Goal: Feedback & Contribution: Submit feedback/report problem

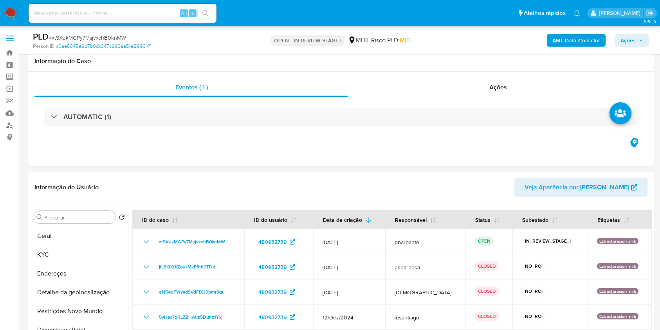
select select "10"
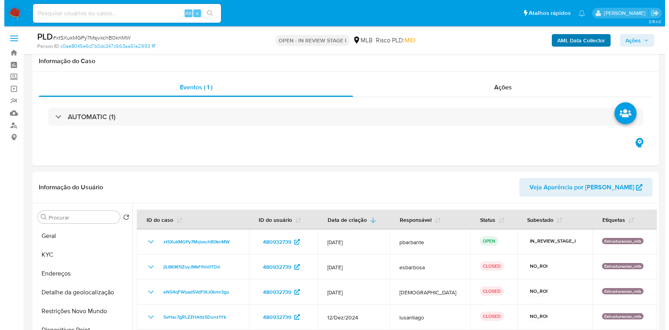
scroll to position [52, 0]
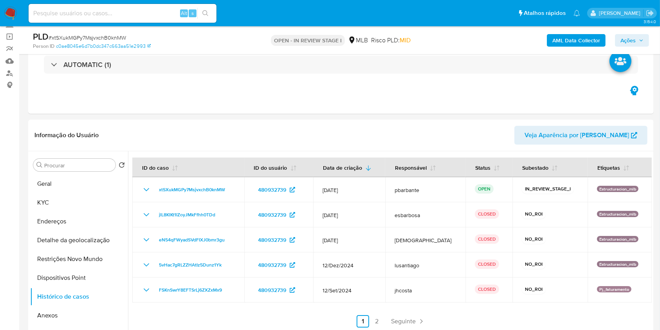
click at [570, 45] on b "AML Data Collector" at bounding box center [577, 40] width 48 height 13
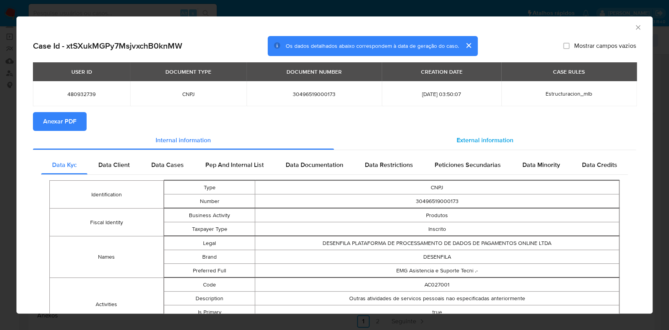
click at [489, 143] on span "External information" at bounding box center [484, 140] width 57 height 9
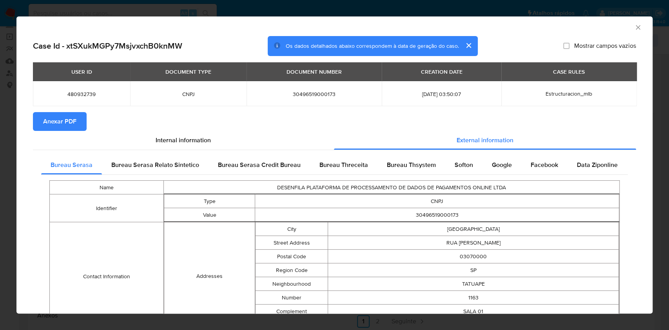
click at [66, 125] on span "Anexar PDF" at bounding box center [59, 121] width 33 height 17
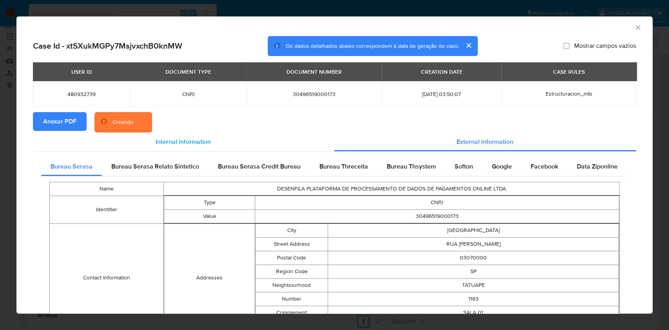
scroll to position [265, 0]
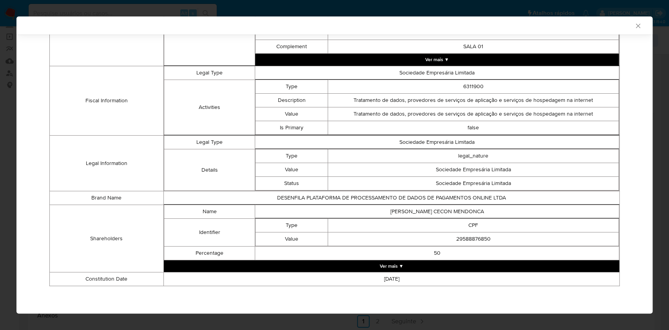
click at [441, 266] on button "Ver mais ▼" at bounding box center [391, 266] width 455 height 12
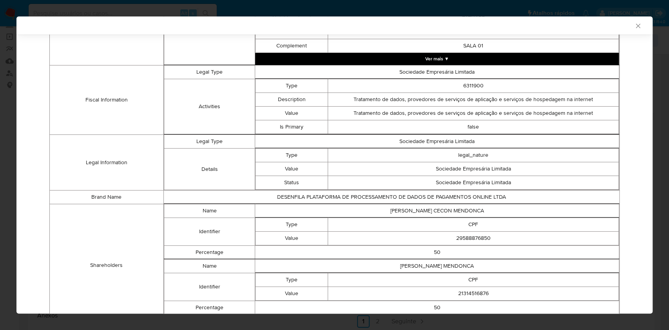
click at [479, 240] on td "29588876850" at bounding box center [473, 238] width 291 height 14
copy td "29588876850"
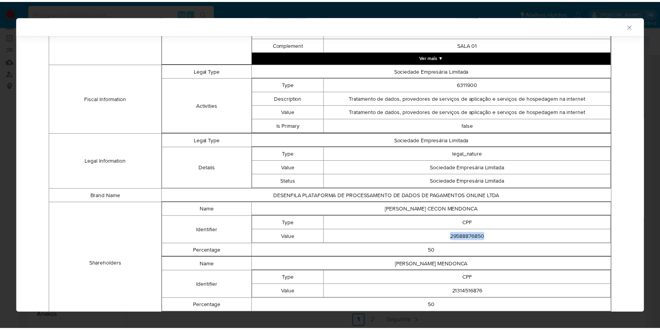
scroll to position [264, 0]
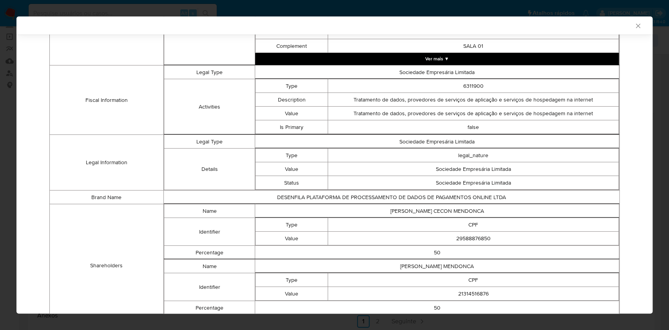
click at [465, 295] on td "21314516876" at bounding box center [473, 294] width 291 height 14
copy td "21314516876"
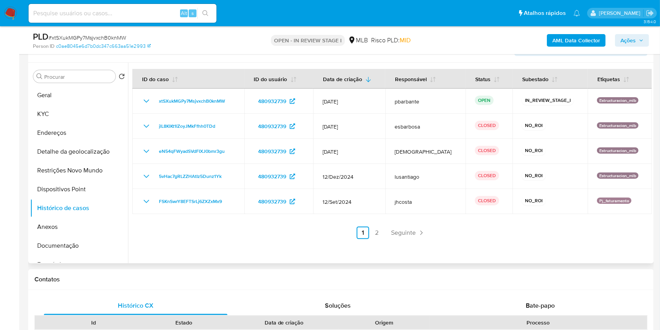
scroll to position [151, 0]
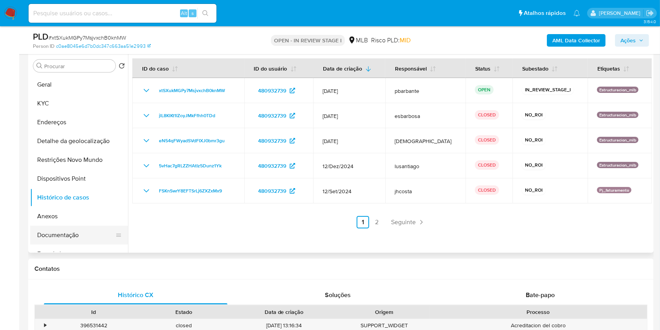
click at [72, 240] on button "Documentação" at bounding box center [76, 235] width 92 height 19
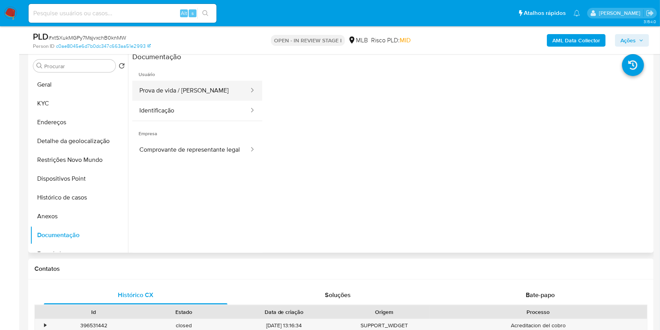
click at [219, 101] on button "Prova de vida / Selfie" at bounding box center [191, 91] width 118 height 20
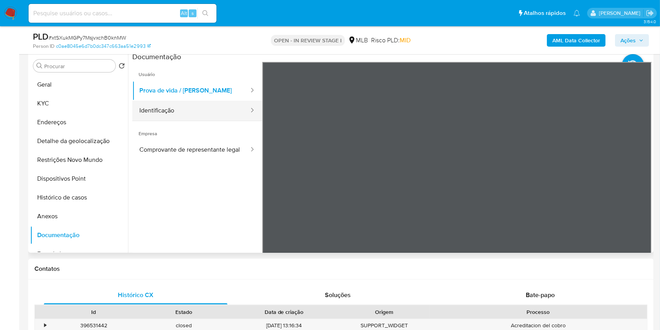
click at [192, 121] on button "Identificação" at bounding box center [191, 111] width 118 height 20
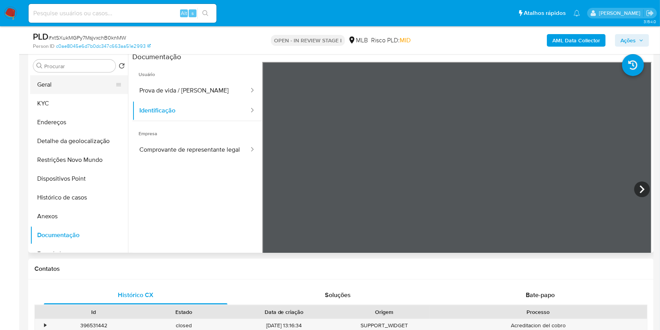
click at [89, 94] on button "Geral" at bounding box center [76, 84] width 92 height 19
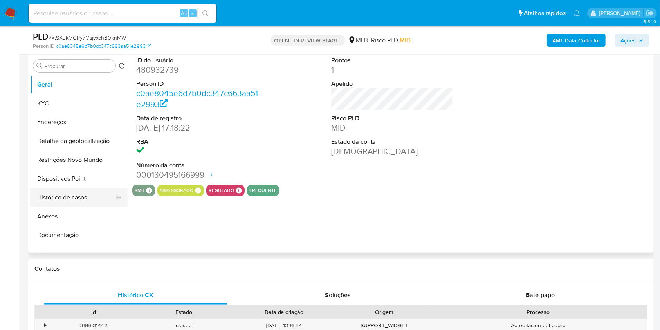
click at [85, 207] on button "Histórico de casos" at bounding box center [76, 197] width 92 height 19
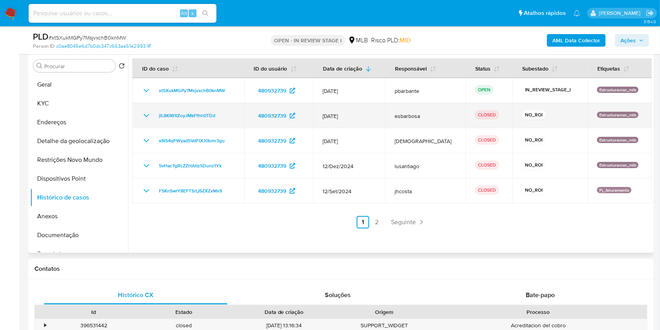
click at [139, 128] on td "jlL8KlKt1IZoyJMkFfhh0TDd" at bounding box center [188, 115] width 112 height 25
click at [167, 120] on span "jlL8KlKt1IZoyJMkFfhh0TDd" at bounding box center [187, 115] width 56 height 9
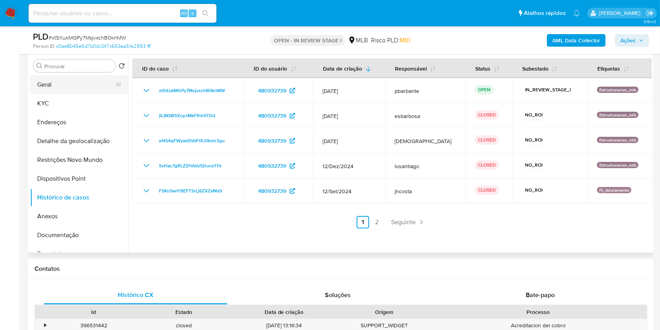
click at [51, 92] on button "Geral" at bounding box center [76, 84] width 92 height 19
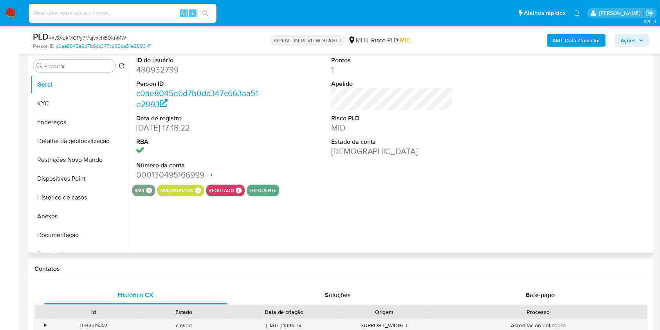
click at [168, 75] on dd "480932739" at bounding box center [197, 69] width 122 height 11
copy dd "480932739"
click at [94, 244] on button "Documentação" at bounding box center [76, 235] width 92 height 19
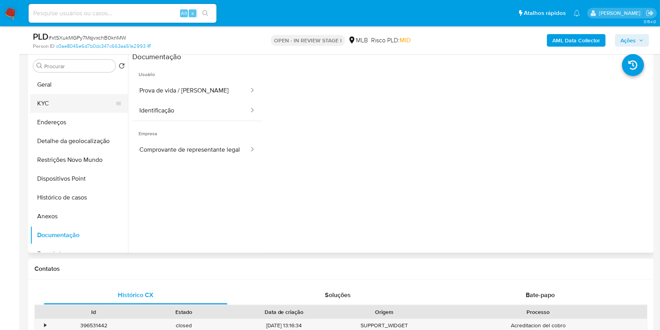
click at [89, 113] on button "KYC" at bounding box center [76, 103] width 92 height 19
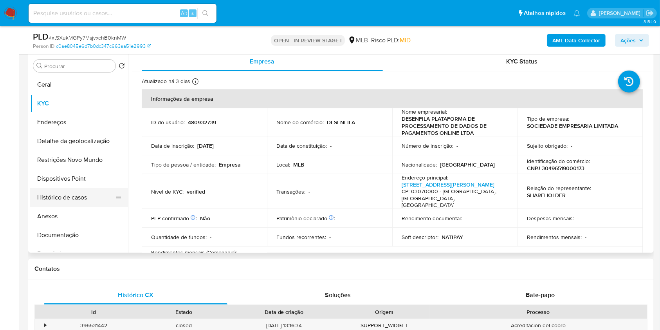
click at [65, 207] on button "Histórico de casos" at bounding box center [76, 197] width 92 height 19
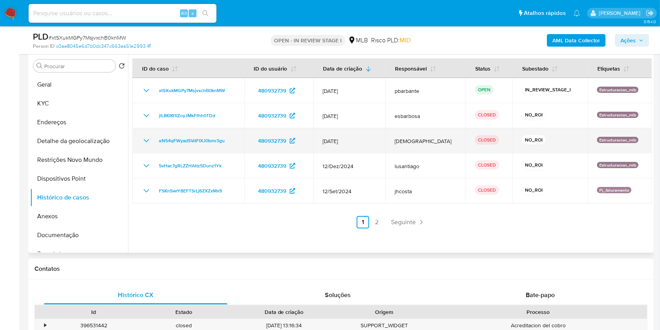
click at [146, 145] on icon "Mostrar/Ocultar" at bounding box center [146, 140] width 9 height 9
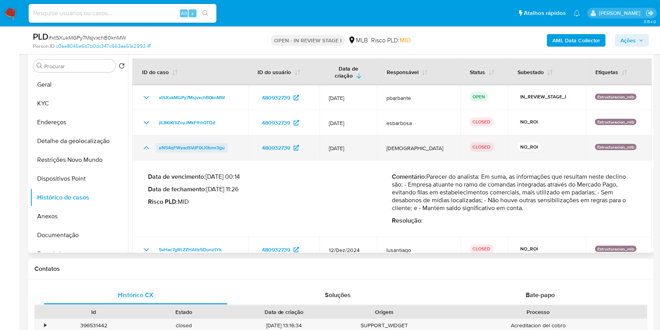
click at [200, 152] on span "eN54qFWyadSVdFIXJ0bmr3gu" at bounding box center [192, 147] width 66 height 9
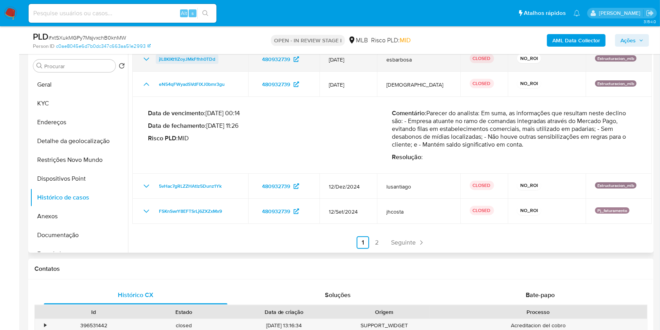
scroll to position [66, 0]
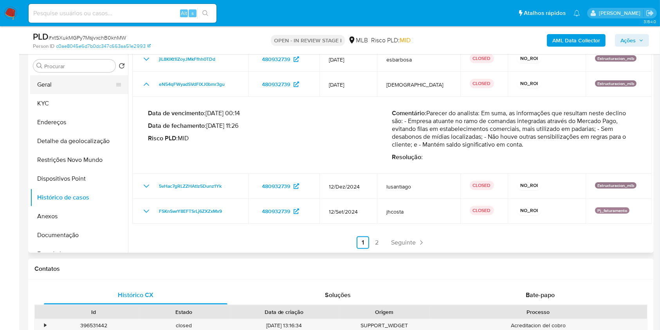
click at [65, 94] on button "Geral" at bounding box center [76, 84] width 92 height 19
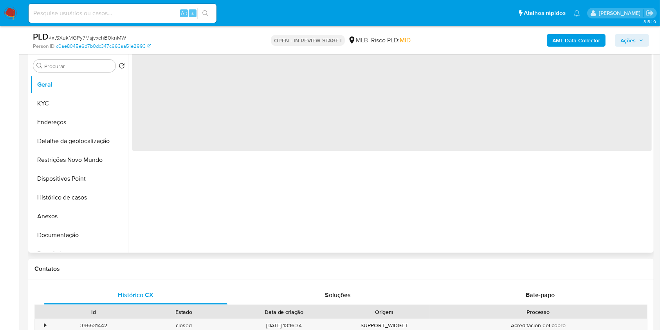
click at [177, 206] on div "‌" at bounding box center [390, 152] width 524 height 201
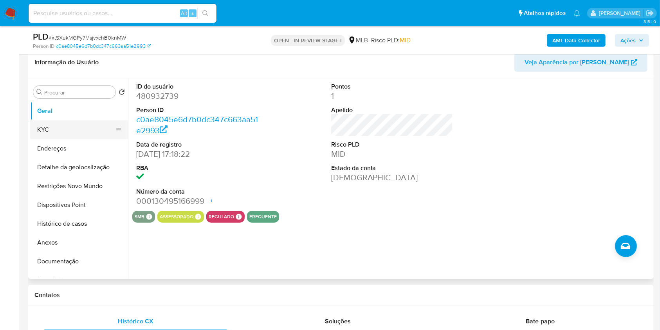
click at [89, 139] on button "KYC" at bounding box center [76, 129] width 92 height 19
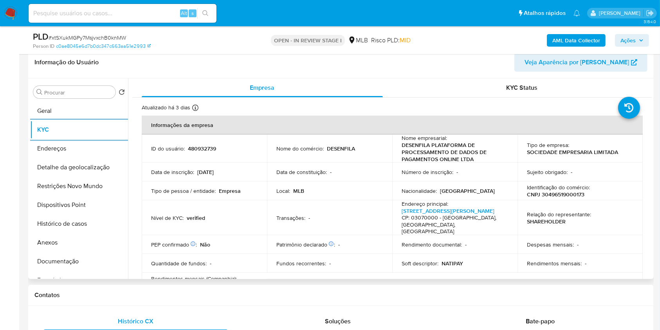
scroll to position [458, 0]
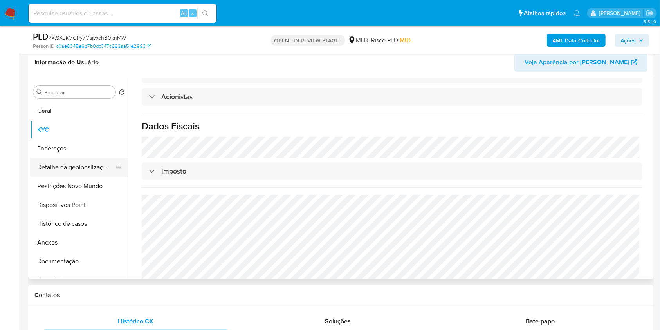
click at [66, 177] on button "Detalhe da geolocalização" at bounding box center [76, 167] width 92 height 19
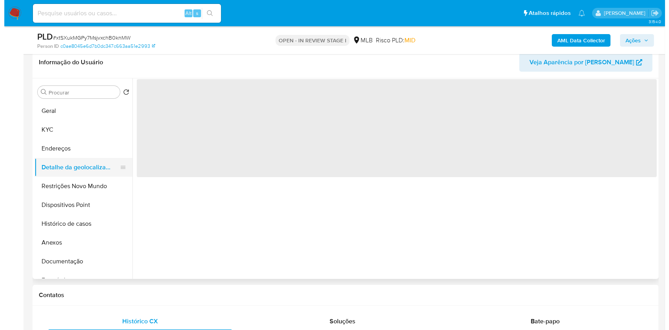
scroll to position [0, 0]
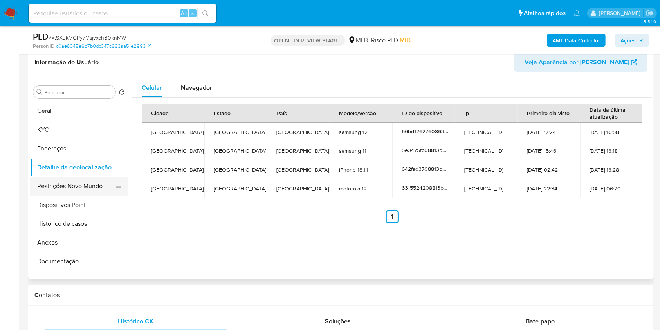
click at [100, 195] on button "Restrições Novo Mundo" at bounding box center [76, 186] width 92 height 19
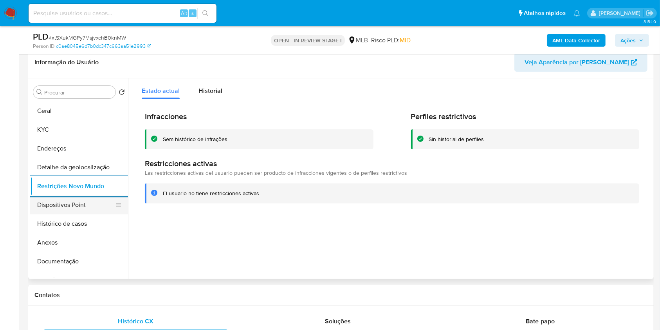
click at [80, 213] on button "Dispositivos Point" at bounding box center [76, 204] width 92 height 19
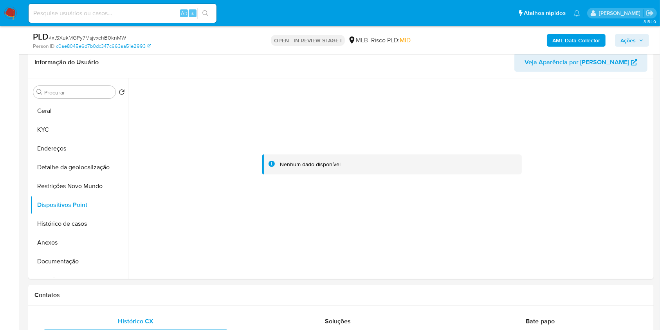
click at [651, 39] on div "PLD # xtSXukMGPy7MsjvxchB0knMW Person ID c0ae8045e6d7b0dc347c663aa51e2993 OPEN …" at bounding box center [341, 40] width 626 height 28
click at [650, 39] on div "PLD # xtSXukMGPy7MsjvxchB0knMW Person ID c0ae8045e6d7b0dc347c663aa51e2993 OPEN …" at bounding box center [341, 40] width 626 height 28
click at [645, 42] on button "Ações" at bounding box center [632, 40] width 34 height 13
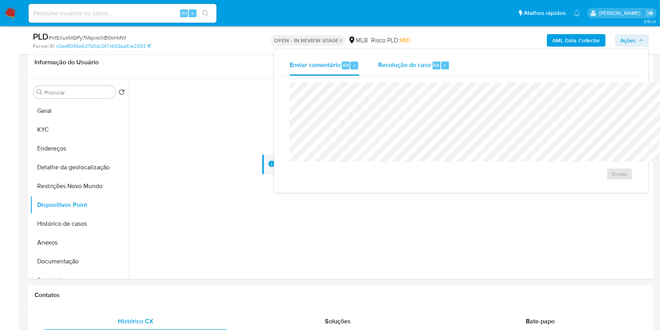
click at [433, 68] on div "Alt" at bounding box center [437, 65] width 8 height 8
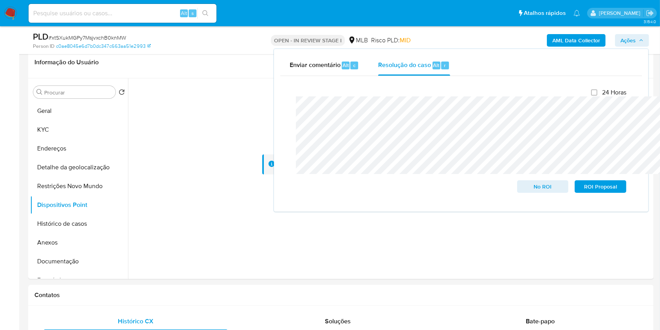
click at [575, 35] on b "AML Data Collector" at bounding box center [577, 40] width 48 height 13
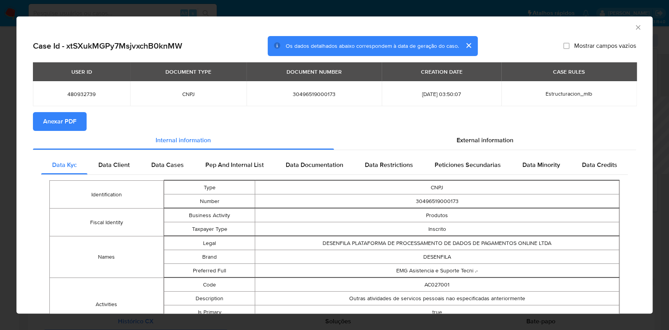
click at [43, 112] on div "USER ID DOCUMENT TYPE DOCUMENT NUMBER CREATION DATE CASE RULES 480932739 CNPJ 3…" at bounding box center [334, 87] width 603 height 50
click at [43, 117] on span "Anexar PDF" at bounding box center [59, 121] width 33 height 17
click at [634, 27] on icon "Fechar a janela" at bounding box center [638, 28] width 8 height 8
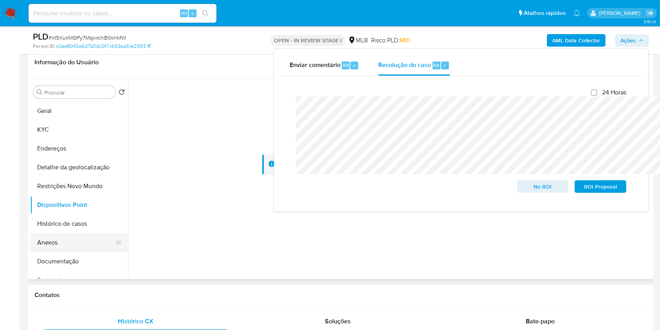
click at [67, 252] on button "Anexos" at bounding box center [76, 242] width 92 height 19
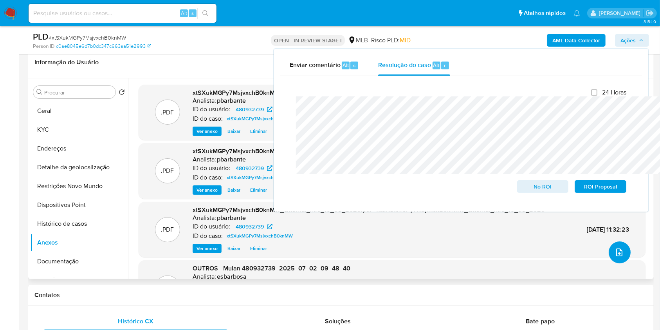
click at [615, 257] on icon "upload-file" at bounding box center [619, 252] width 9 height 9
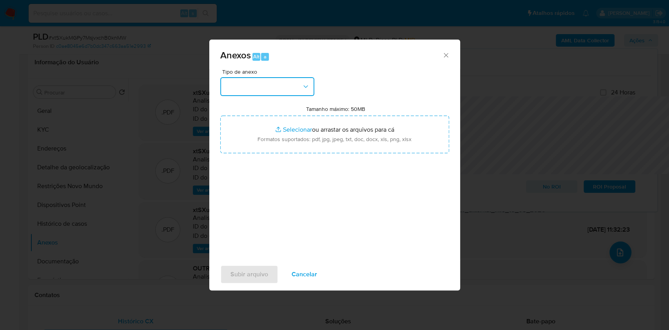
click at [283, 77] on button "button" at bounding box center [267, 86] width 94 height 19
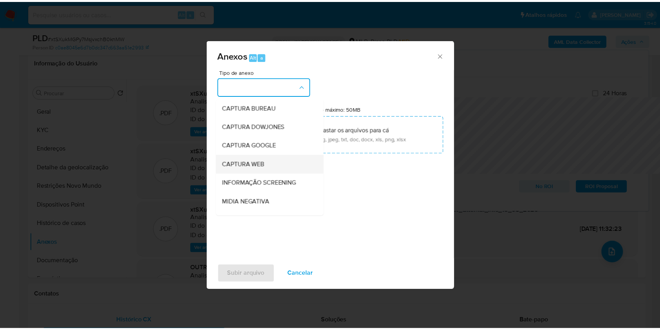
scroll to position [97, 0]
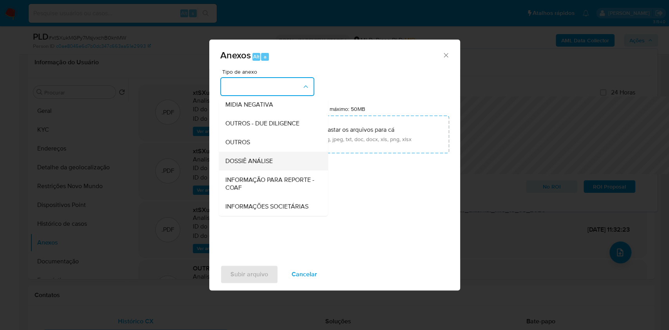
click at [245, 152] on div "DOSSIÊ ANÁLISE" at bounding box center [271, 161] width 92 height 19
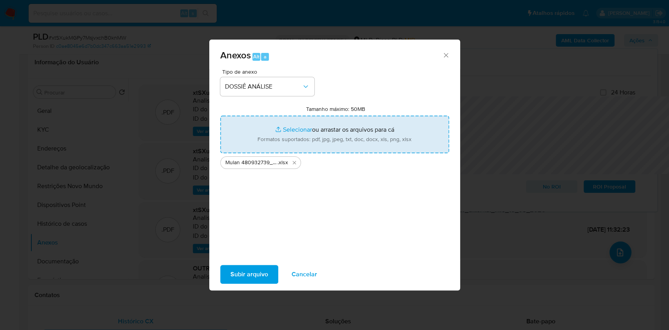
type input "C:\fakepath\DECLÍNIO SAR - XXXX_XX - CNPJ 30496519000173 - DESENFILA PLATAFORMA…"
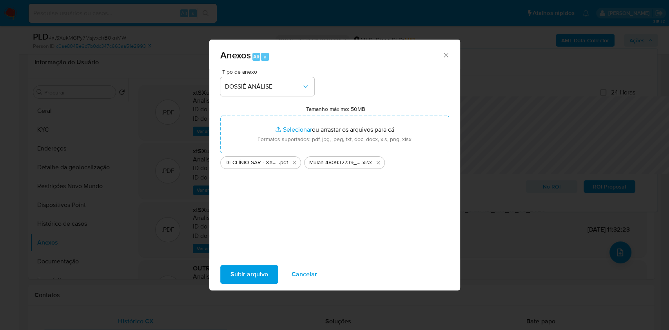
click at [230, 279] on span "Subir arquivo" at bounding box center [249, 274] width 38 height 17
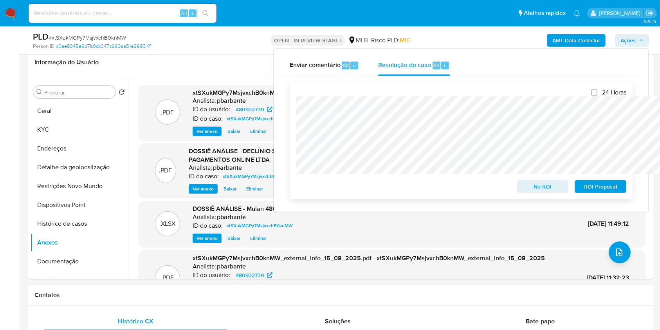
click at [551, 187] on span "No ROI" at bounding box center [543, 186] width 41 height 11
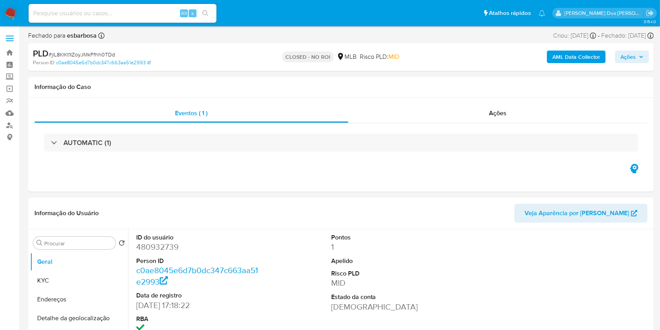
select select "10"
click at [510, 112] on div "Ações" at bounding box center [498, 113] width 299 height 19
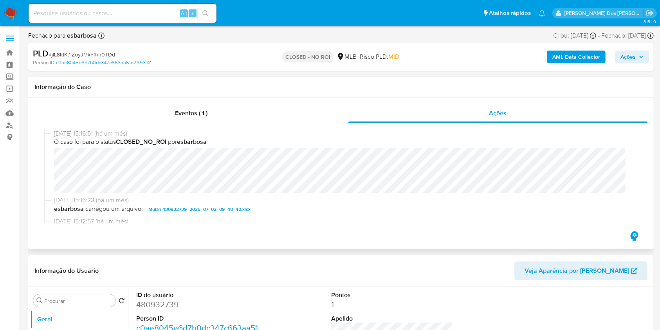
click at [247, 229] on span "SAR Declinio - jlL8KlKt1IZoyJMkFfhh0TDd - CNPJ 30496519000173 - DESENFILA PLATA…" at bounding box center [324, 229] width 353 height 9
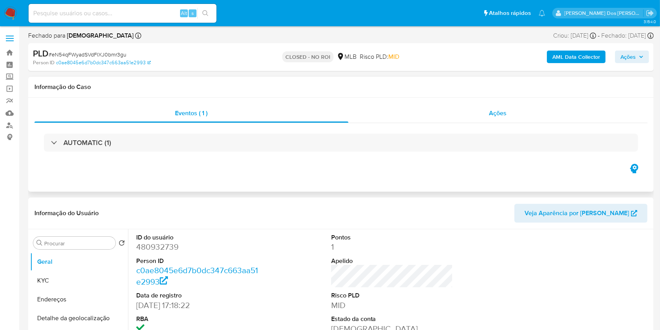
click at [522, 118] on div "Ações" at bounding box center [498, 113] width 299 height 19
select select "10"
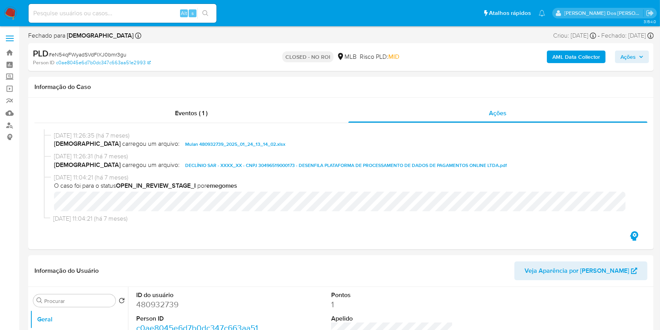
scroll to position [47, 0]
click at [261, 163] on span "DECLÍNIO SAR - XXXX_XX - CNPJ 30496519000173 - DESENFILA PLATAFORMA DE PROCESSA…" at bounding box center [346, 163] width 322 height 9
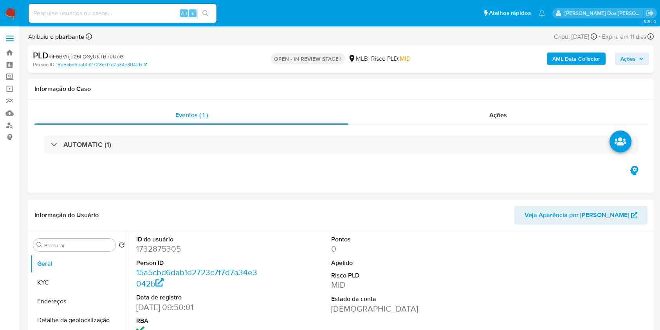
select select "10"
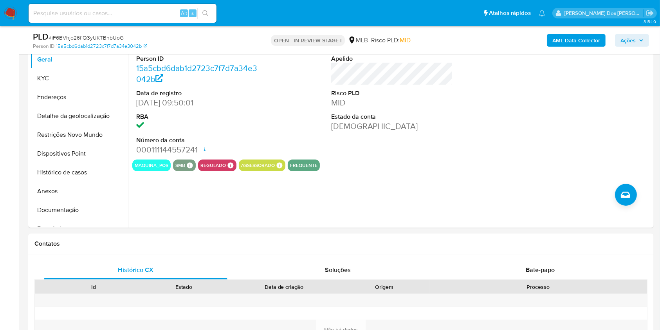
scroll to position [177, 0]
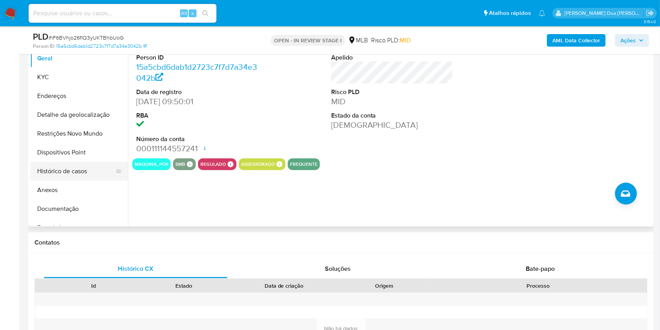
click at [83, 181] on button "Histórico de casos" at bounding box center [76, 171] width 92 height 19
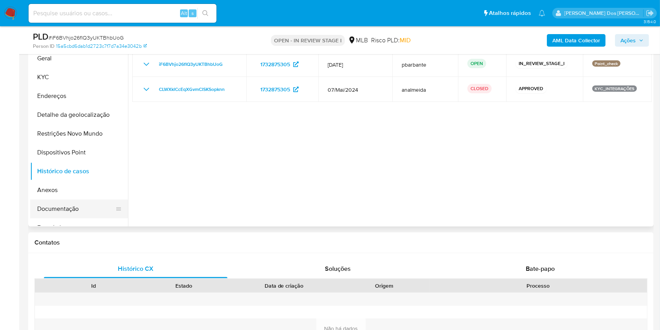
click at [82, 218] on button "Documentação" at bounding box center [76, 208] width 92 height 19
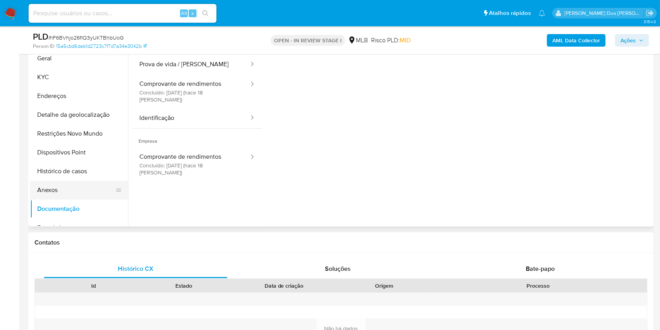
click at [40, 196] on button "Anexos" at bounding box center [76, 190] width 92 height 19
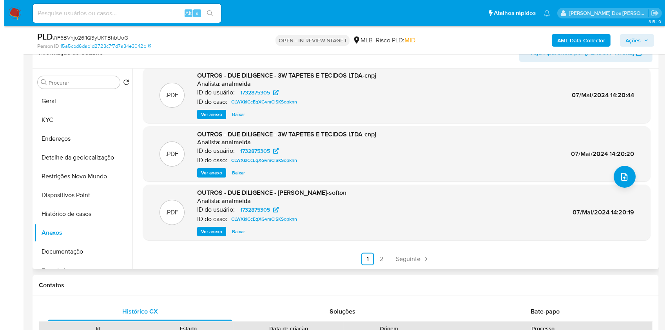
scroll to position [0, 0]
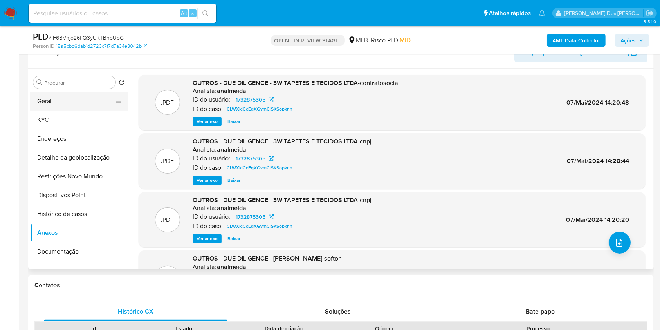
click at [47, 109] on button "Geral" at bounding box center [76, 101] width 92 height 19
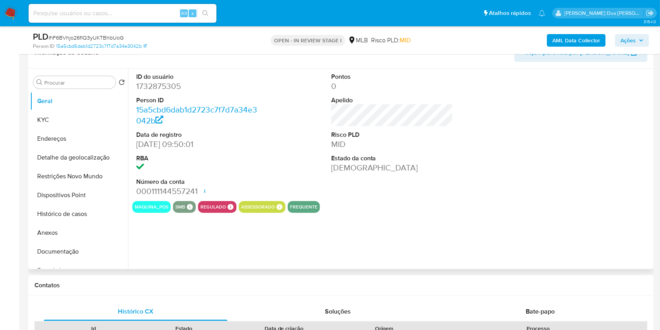
click at [159, 92] on dd "1732875305" at bounding box center [197, 86] width 122 height 11
copy dd "1732875305"
click at [78, 223] on button "Histórico de casos" at bounding box center [76, 213] width 92 height 19
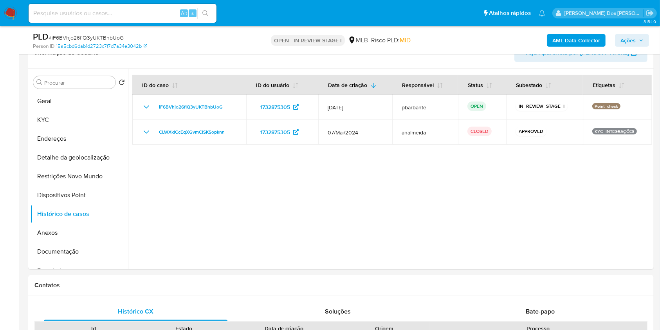
click at [559, 31] on div "AML Data Collector Ações" at bounding box center [547, 40] width 203 height 18
click at [559, 34] on b "AML Data Collector" at bounding box center [577, 40] width 48 height 13
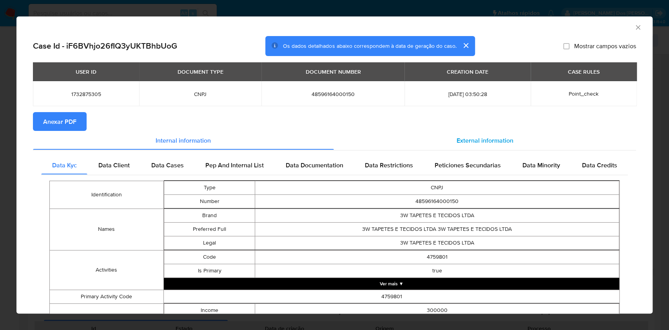
click at [447, 140] on div "External information" at bounding box center [485, 140] width 302 height 19
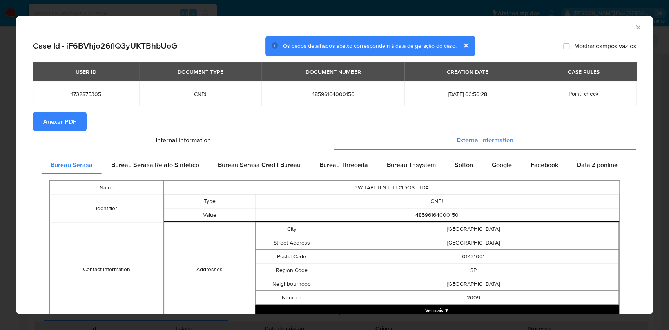
click at [67, 128] on span "Anexar PDF" at bounding box center [59, 121] width 33 height 17
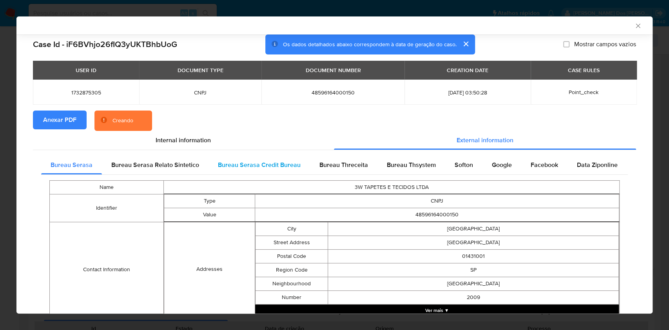
scroll to position [277, 0]
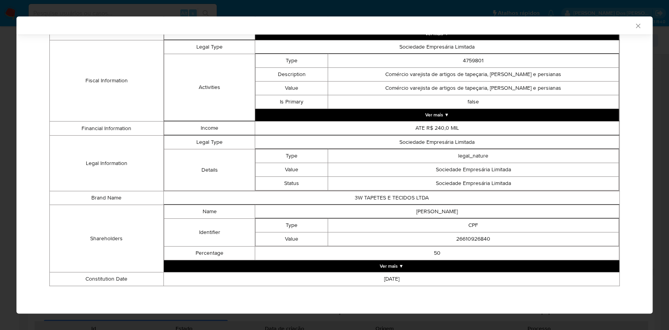
click at [400, 265] on button "Ver mais ▼" at bounding box center [391, 266] width 455 height 12
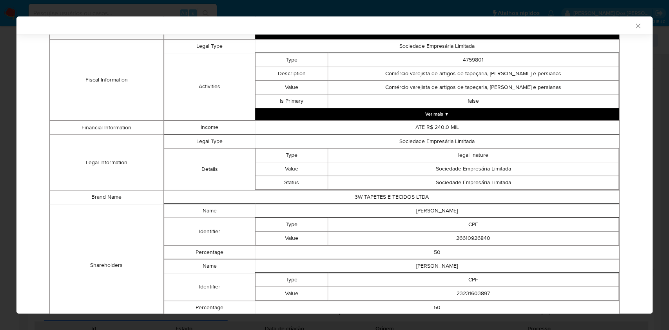
click at [470, 240] on td "26610926840" at bounding box center [473, 238] width 291 height 14
copy td "26610926840"
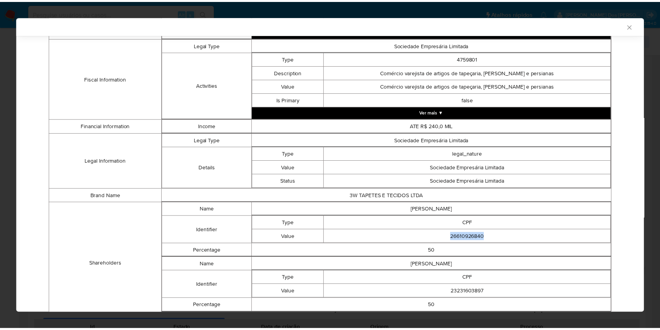
scroll to position [276, 0]
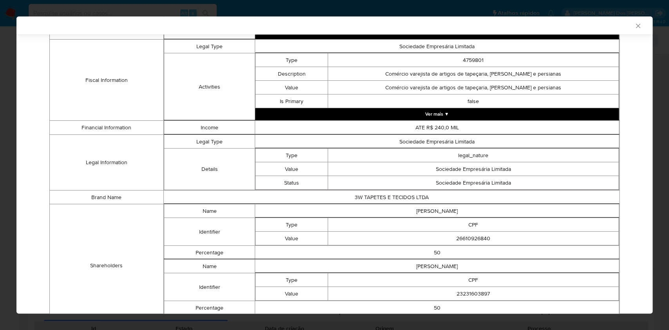
click at [461, 291] on td "23231603897" at bounding box center [473, 294] width 291 height 14
copy td "23231603897"
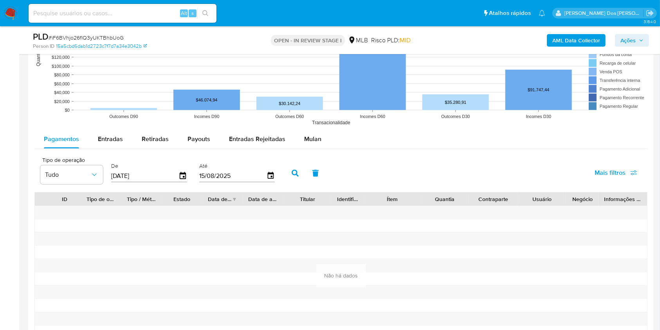
scroll to position [799, 0]
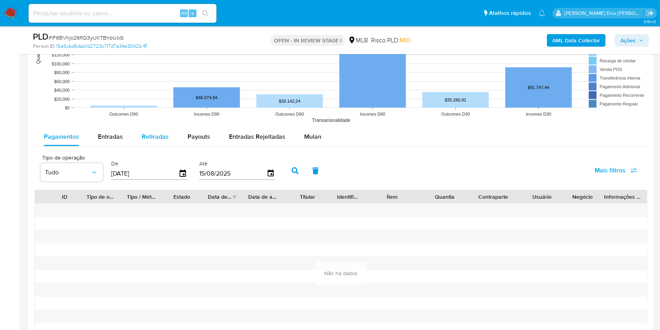
click at [169, 146] on button "Retiradas" at bounding box center [155, 136] width 46 height 19
select select "10"
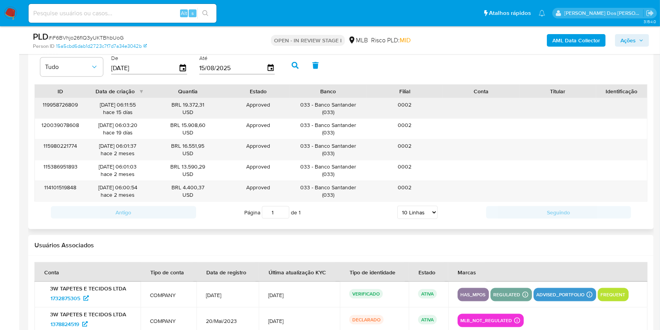
scroll to position [901, 0]
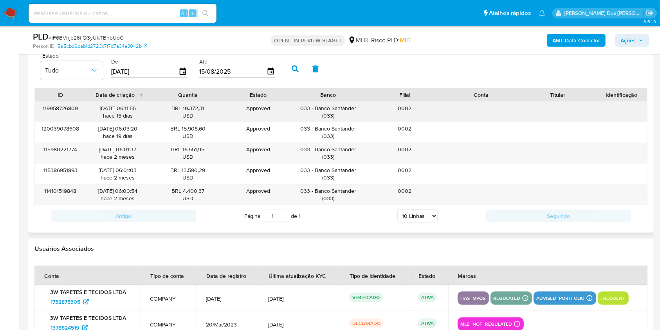
type button "2"
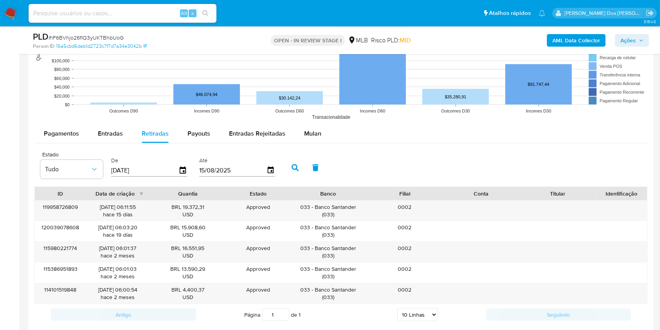
scroll to position [801, 0]
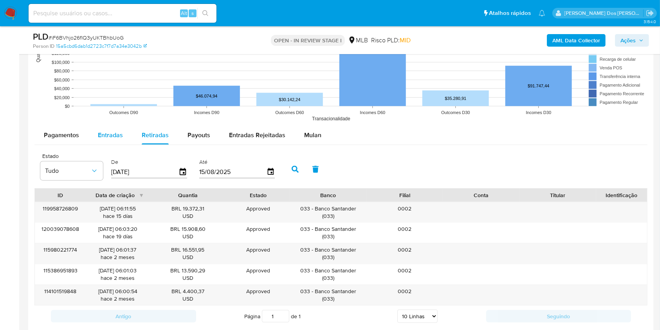
click at [98, 139] on span "Entradas" at bounding box center [110, 134] width 25 height 9
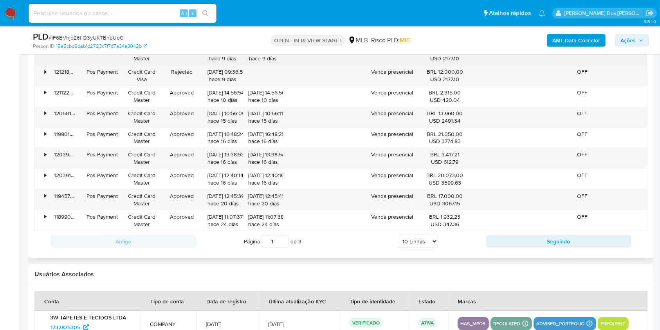
scroll to position [980, 0]
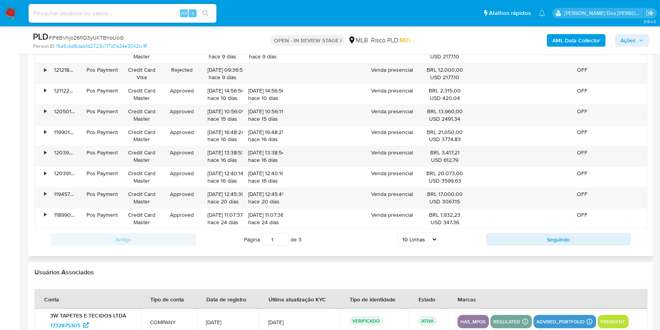
click at [421, 246] on select "5 Linhas 10 Linhas 20 Linhas 25 Linhas 50 Linhas 100 Linhas" at bounding box center [418, 239] width 40 height 13
select select "100"
click at [398, 244] on select "5 Linhas 10 Linhas 20 Linhas 25 Linhas 50 Linhas 100 Linhas" at bounding box center [418, 239] width 40 height 13
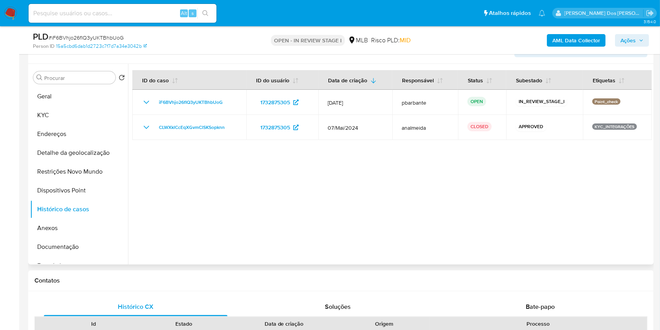
scroll to position [138, 0]
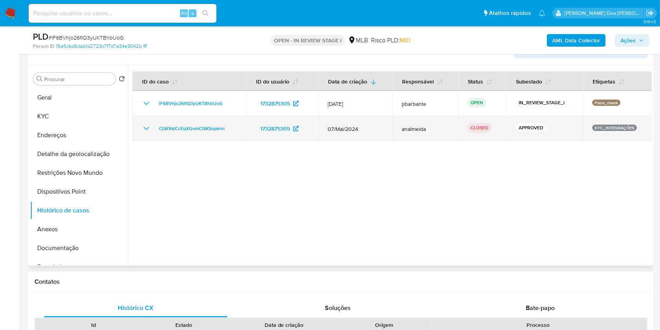
click at [145, 133] on icon "Mostrar/Ocultar" at bounding box center [146, 128] width 9 height 9
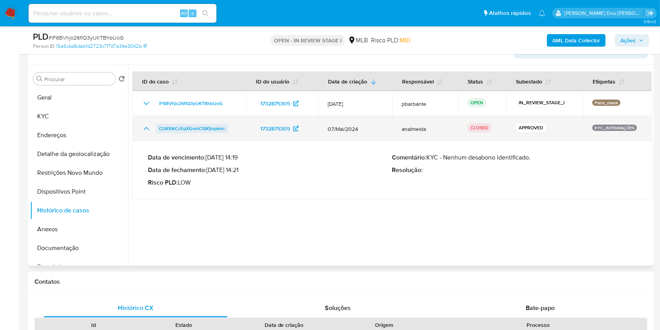
click at [205, 133] on span "CLWXklCcEqXGvmClSKSopknn" at bounding box center [192, 128] width 66 height 9
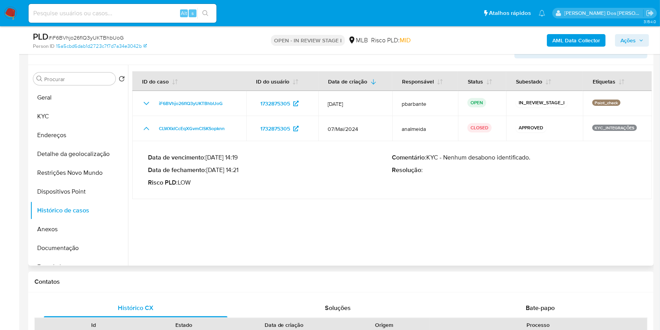
click at [61, 99] on div "Procurar Retornar ao pedido padrão Geral KYC Endereços Detalhe da geolocalizaçã…" at bounding box center [79, 165] width 98 height 199
click at [60, 105] on button "Geral" at bounding box center [76, 97] width 92 height 19
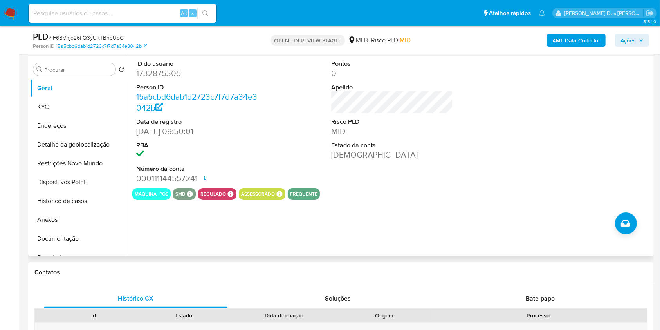
scroll to position [149, 0]
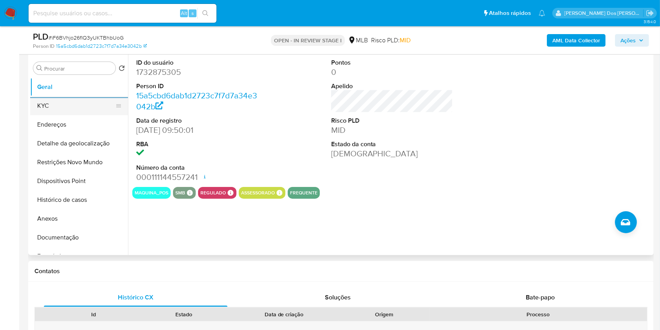
click at [84, 115] on button "KYC" at bounding box center [76, 105] width 92 height 19
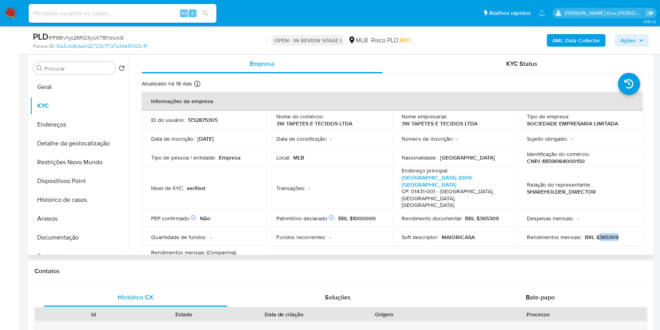
drag, startPoint x: 619, startPoint y: 237, endPoint x: 597, endPoint y: 235, distance: 22.0
click at [597, 235] on div "Rendimentos mensais : BRL $365309" at bounding box center [580, 236] width 107 height 7
copy p "365309"
click at [48, 247] on button "Documentação" at bounding box center [76, 237] width 92 height 19
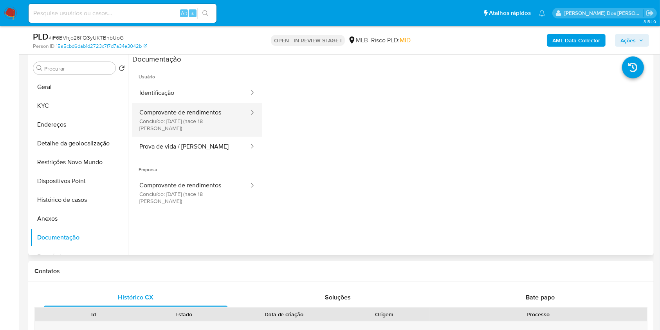
click at [203, 128] on button "Comprovante de rendimentos Concluído: 28/07/2025 (hace 18 días)" at bounding box center [191, 120] width 118 height 34
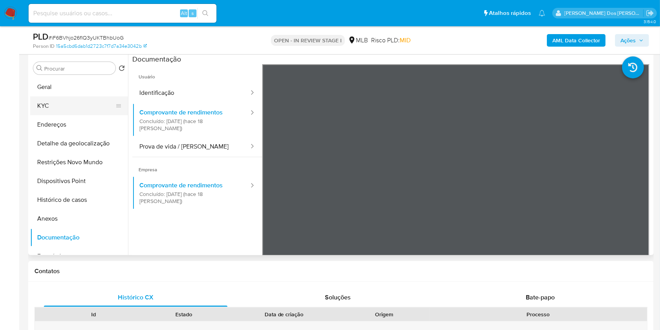
click at [71, 115] on button "KYC" at bounding box center [76, 105] width 92 height 19
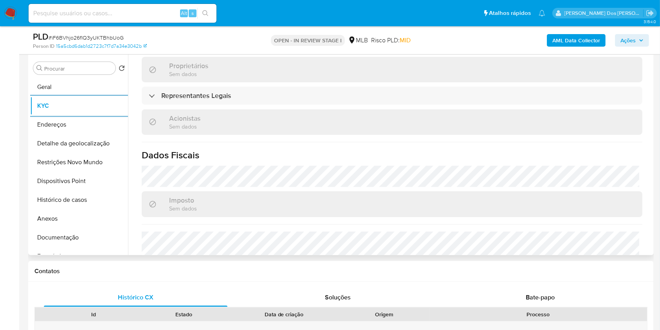
scroll to position [476, 0]
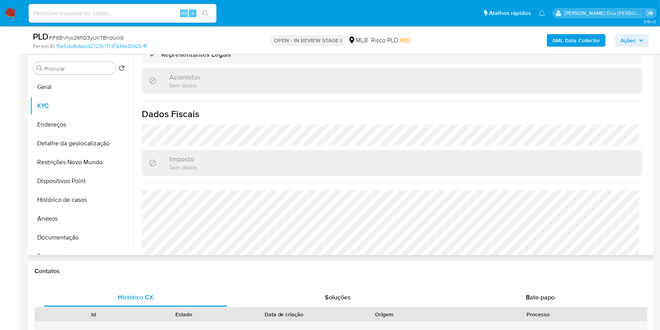
copy p "365309"
click at [86, 153] on button "Detalhe da geolocalização" at bounding box center [76, 143] width 92 height 19
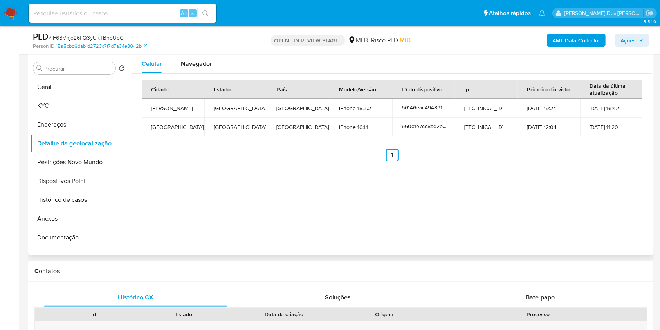
copy p "365309"
click at [79, 172] on button "Restrições Novo Mundo" at bounding box center [76, 162] width 92 height 19
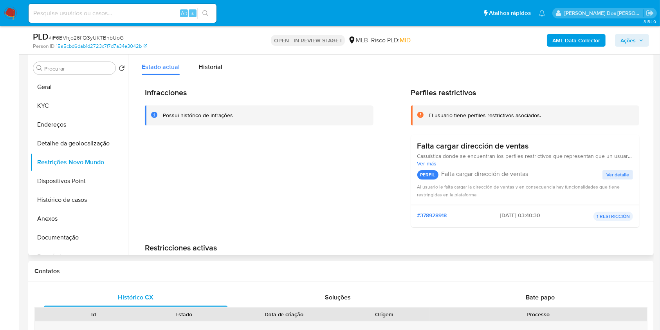
copy p "365309"
click at [78, 190] on button "Dispositivos Point" at bounding box center [76, 181] width 92 height 19
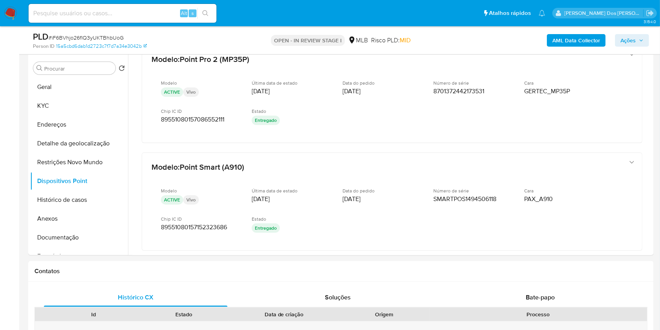
scroll to position [19, 0]
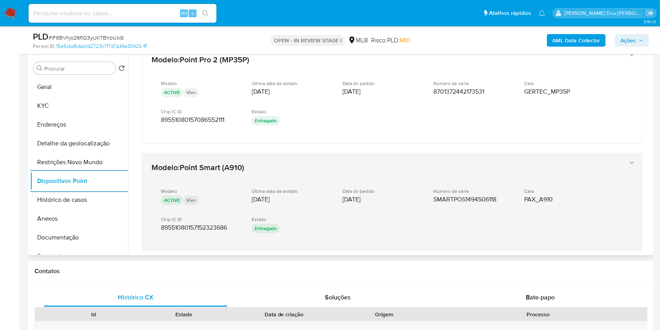
copy p "365309"
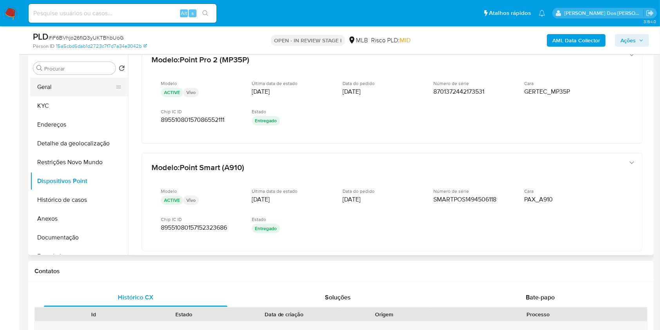
click at [52, 96] on button "Geral" at bounding box center [76, 87] width 92 height 19
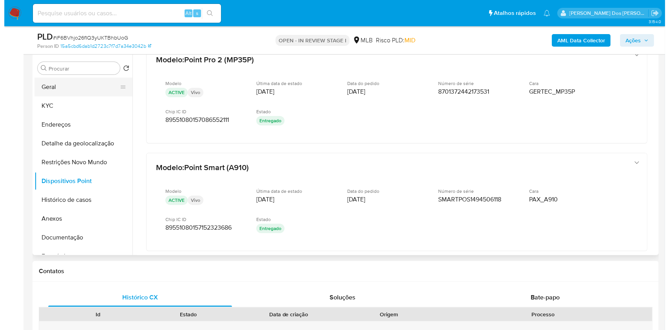
scroll to position [0, 0]
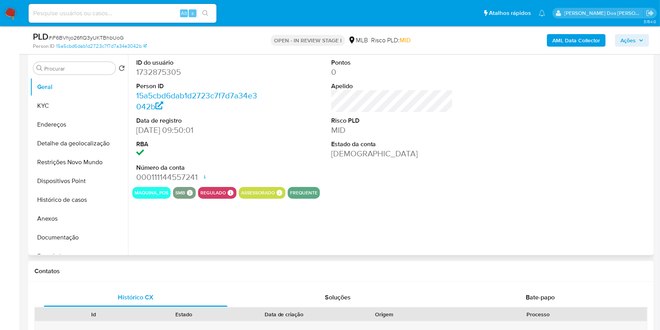
click at [166, 78] on dd "1732875305" at bounding box center [197, 72] width 122 height 11
copy dd "1732875305"
click at [41, 209] on button "Histórico de casos" at bounding box center [76, 199] width 92 height 19
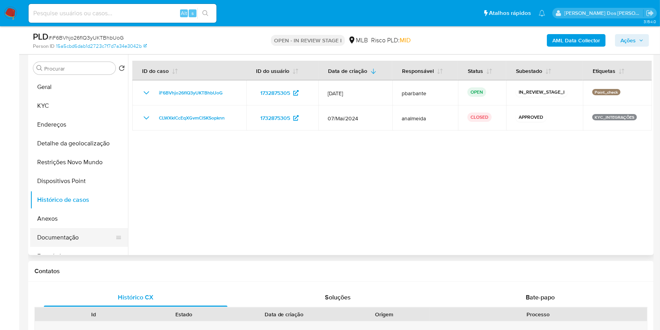
click at [70, 246] on button "Documentação" at bounding box center [76, 237] width 92 height 19
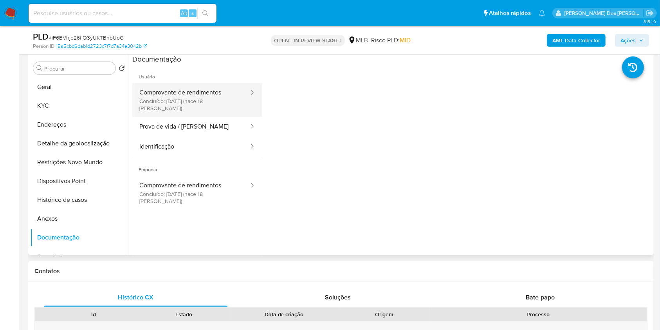
click at [206, 111] on button "Comprovante de rendimentos Concluído: 28/07/2025 (hace 18 días)" at bounding box center [191, 100] width 118 height 34
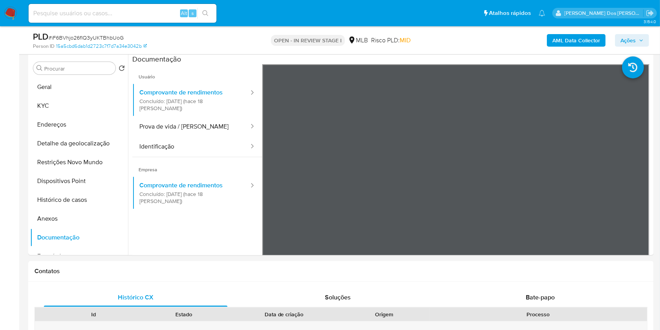
click at [639, 39] on span "Ações" at bounding box center [632, 40] width 23 height 11
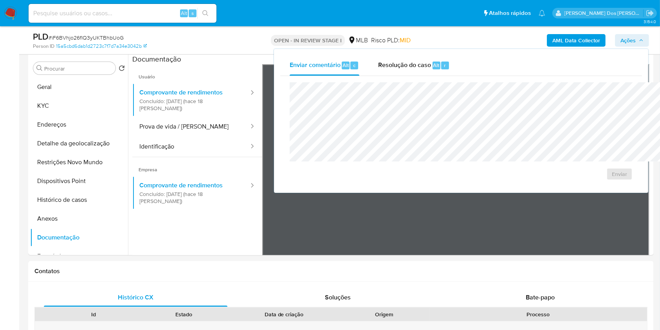
drag, startPoint x: 392, startPoint y: 59, endPoint x: 383, endPoint y: 79, distance: 21.4
click at [392, 59] on div "Resolução do caso Alt r" at bounding box center [414, 65] width 72 height 20
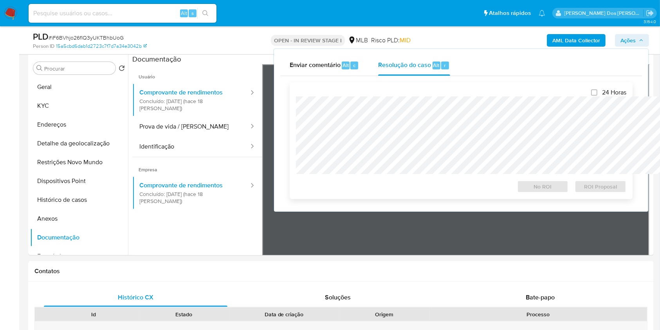
drag, startPoint x: 383, startPoint y: 79, endPoint x: 370, endPoint y: 97, distance: 22.2
click at [370, 97] on div "24 Horas No ROI ROI Proposal" at bounding box center [461, 141] width 331 height 104
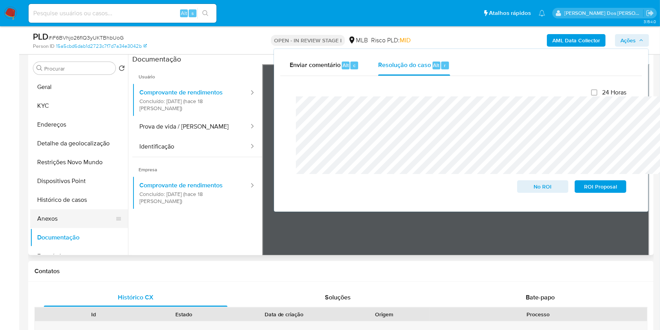
click at [74, 226] on button "Anexos" at bounding box center [76, 218] width 92 height 19
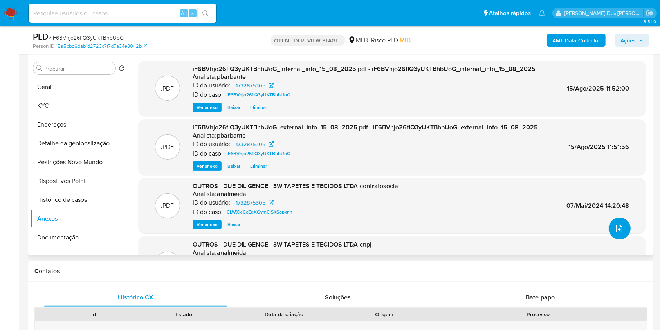
click at [613, 239] on button "upload-file" at bounding box center [620, 228] width 22 height 22
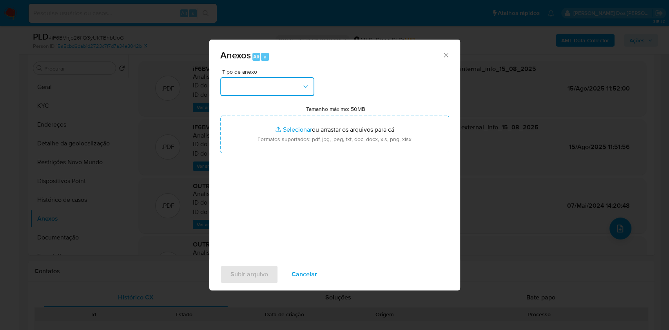
click at [258, 77] on button "button" at bounding box center [267, 86] width 94 height 19
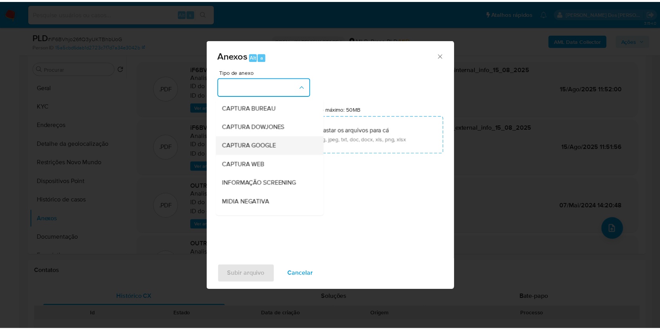
scroll to position [97, 0]
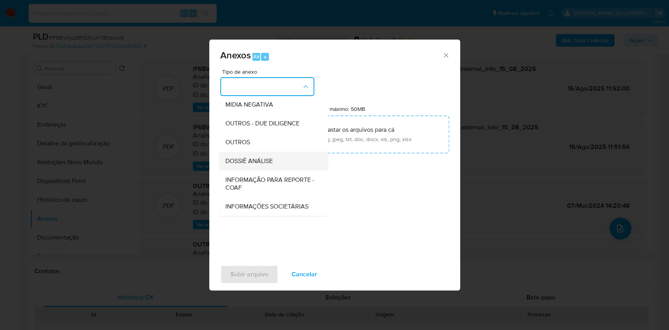
click at [239, 157] on span "DOSSIÊ ANÁLISE" at bounding box center [248, 161] width 47 height 8
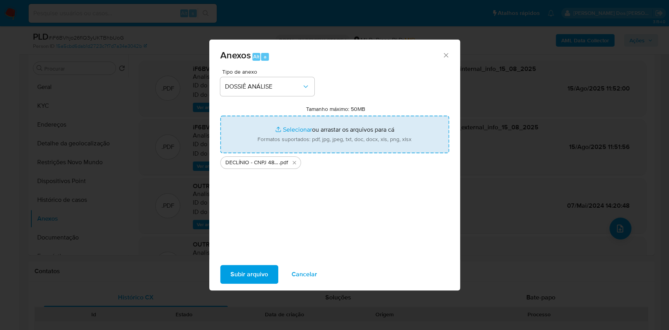
type input "C:\fakepath\Mulan 1732875305_2025_08_14_09_54_50.xlsx"
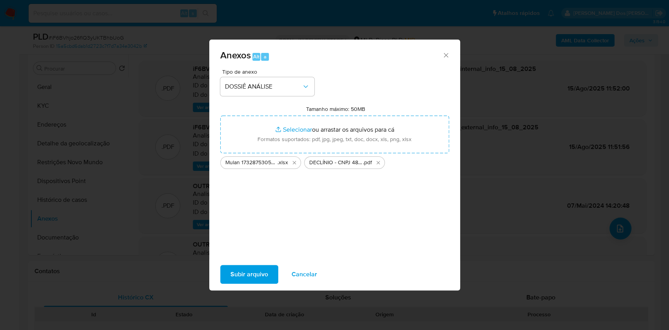
click at [231, 277] on span "Subir arquivo" at bounding box center [249, 274] width 38 height 17
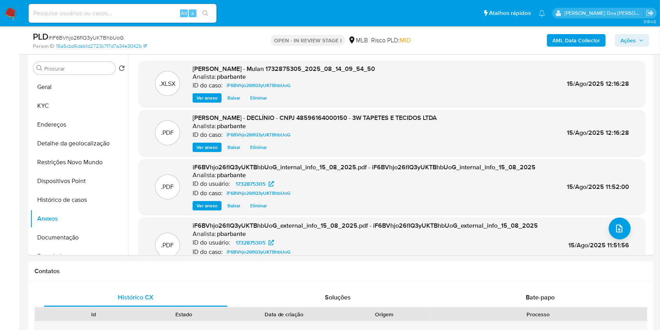
click at [629, 38] on span "Ações" at bounding box center [628, 40] width 15 height 13
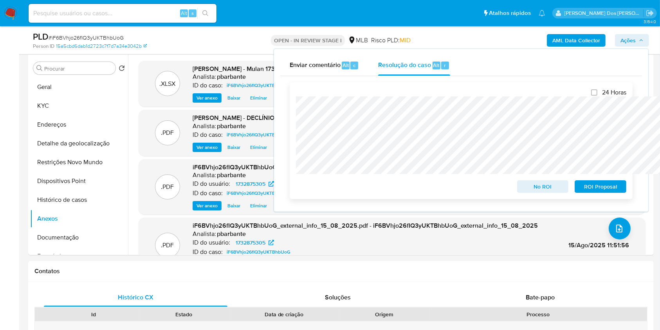
click at [561, 190] on span "No ROI" at bounding box center [543, 186] width 41 height 11
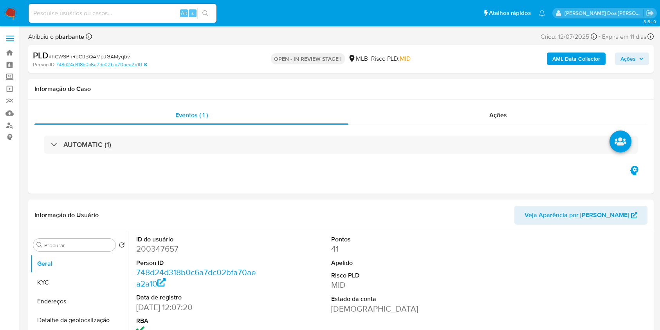
select select "10"
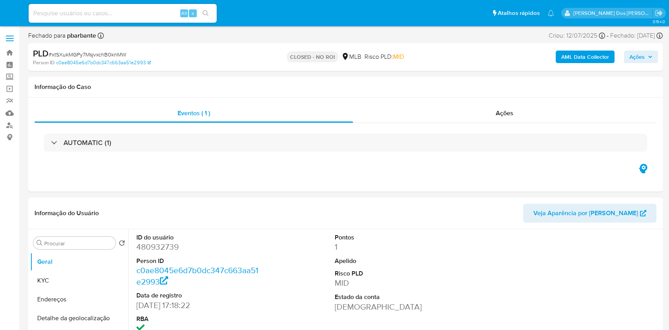
select select "10"
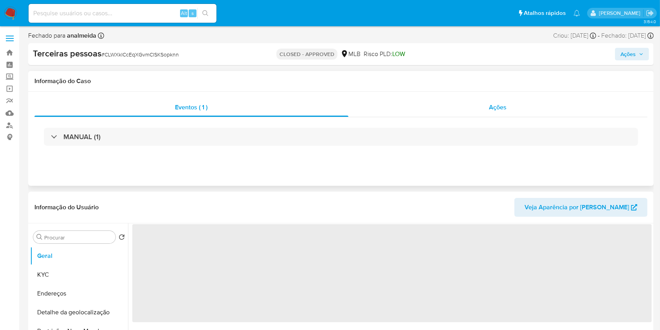
click at [524, 103] on div "Ações" at bounding box center [498, 107] width 299 height 19
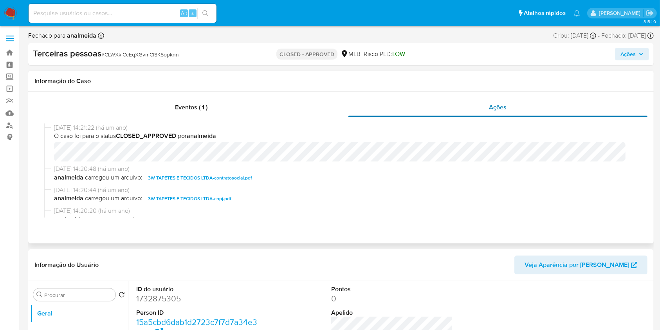
select select "10"
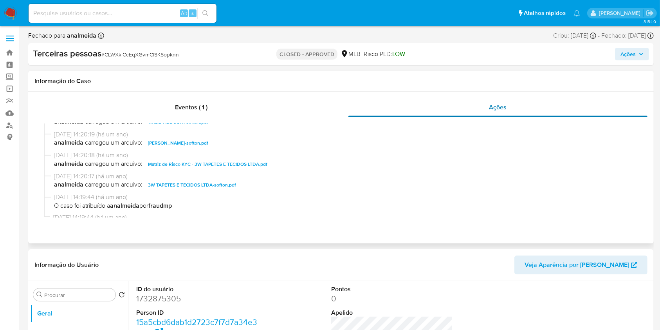
scroll to position [148, 0]
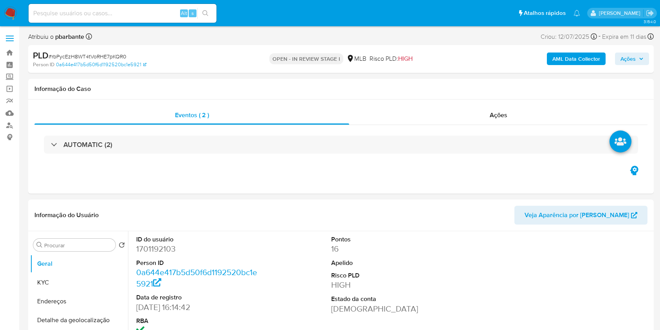
select select "10"
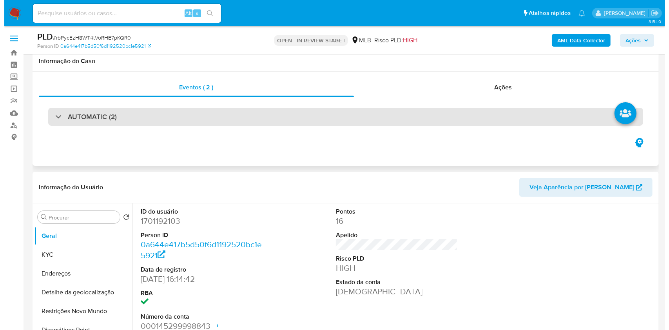
scroll to position [89, 0]
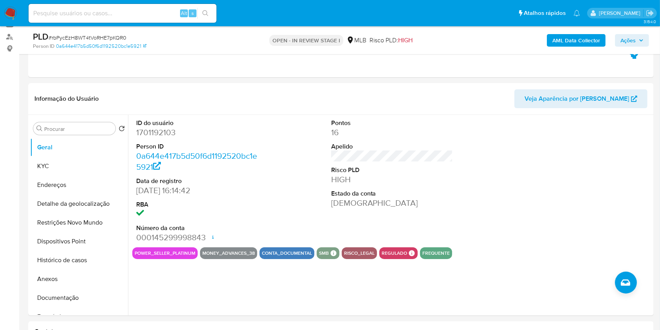
click at [86, 269] on button "Histórico de casos" at bounding box center [79, 260] width 98 height 19
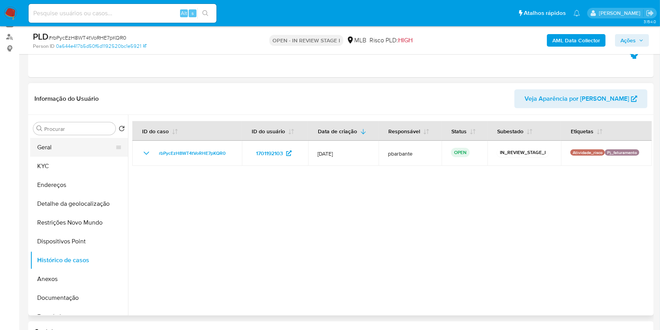
click at [74, 157] on button "Geral" at bounding box center [76, 147] width 92 height 19
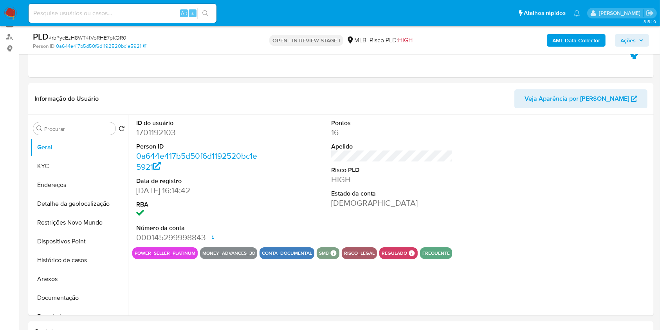
click at [152, 138] on dd "1701192103" at bounding box center [197, 132] width 122 height 11
copy dd "1701192103"
click at [585, 43] on b "AML Data Collector" at bounding box center [577, 40] width 48 height 13
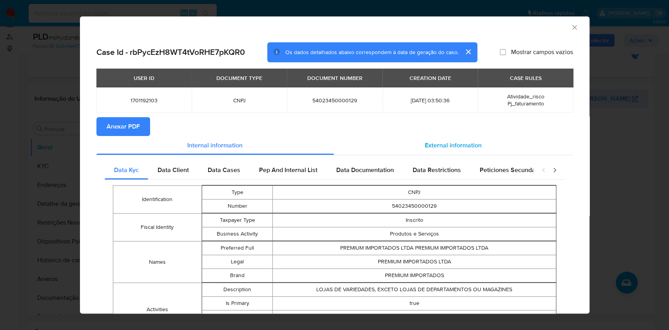
click at [435, 139] on div "External information" at bounding box center [453, 145] width 239 height 19
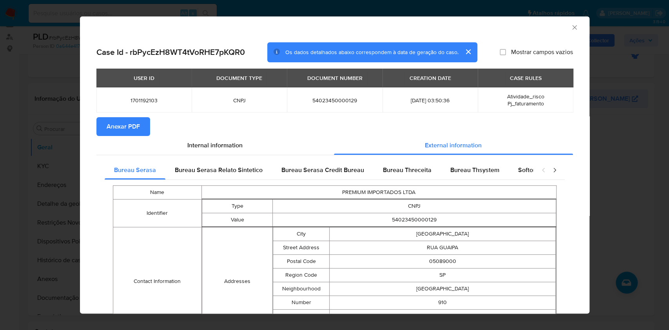
click at [108, 128] on span "Anexar PDF" at bounding box center [123, 126] width 33 height 17
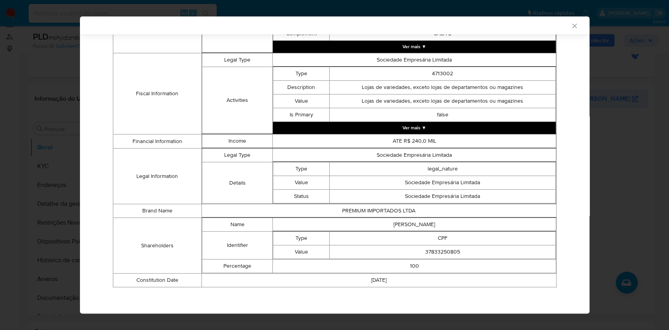
click at [440, 252] on td "37833250805" at bounding box center [442, 252] width 226 height 14
copy td "37833250805"
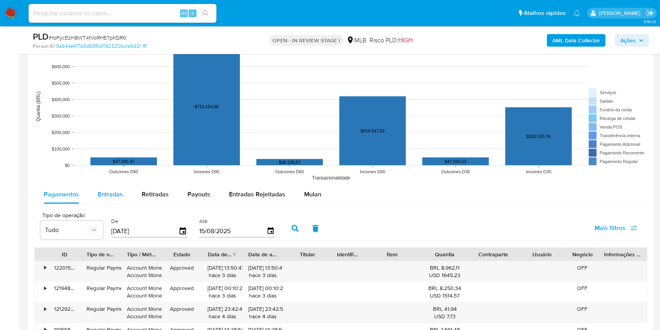
scroll to position [782, 0]
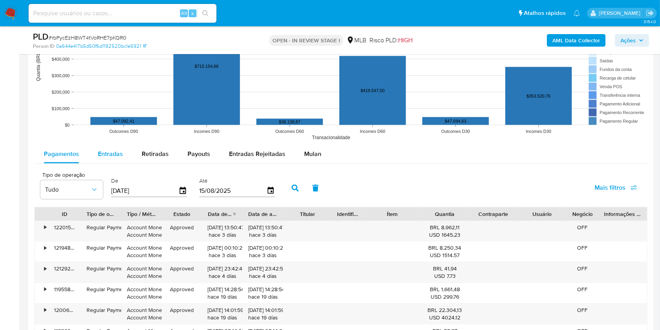
click at [108, 158] on span "Entradas" at bounding box center [110, 153] width 25 height 9
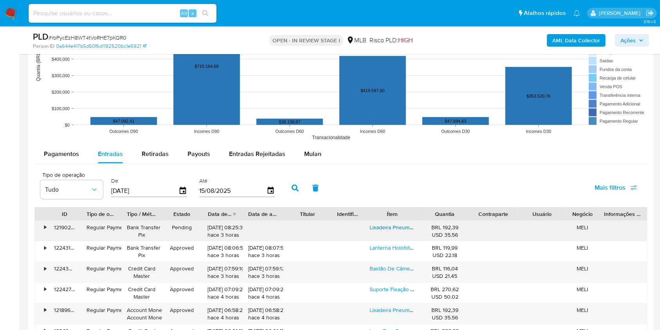
click at [380, 231] on link "Lixadeira Pneumática Roto Orbital 6 Pol Com Aspiração Azul" at bounding box center [442, 227] width 145 height 8
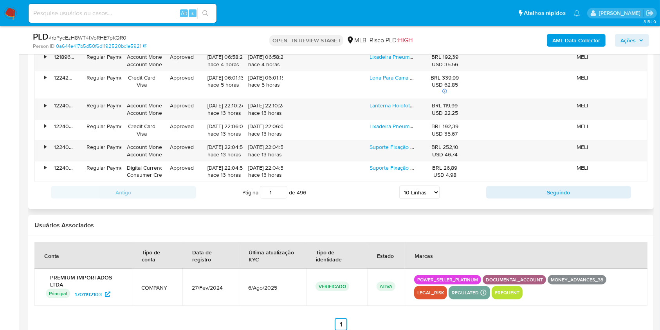
scroll to position [1039, 0]
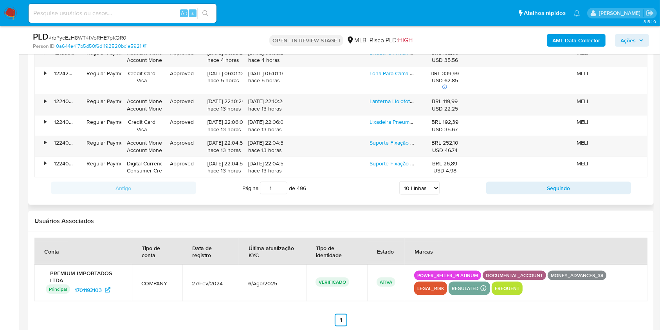
click at [417, 195] on select "5 Linhas 10 Linhas 20 Linhas 25 Linhas 50 Linhas 100 Linhas" at bounding box center [420, 187] width 40 height 13
select select "100"
click at [400, 192] on select "5 Linhas 10 Linhas 20 Linhas 25 Linhas 50 Linhas 100 Linhas" at bounding box center [420, 187] width 40 height 13
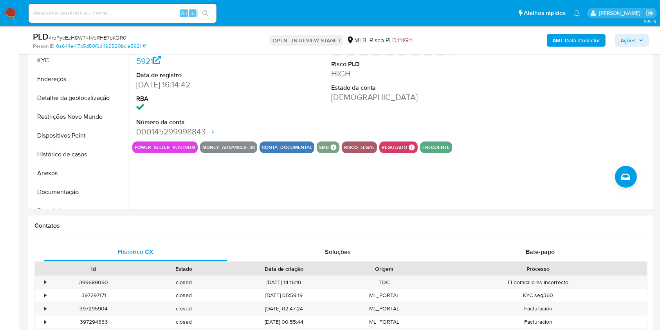
scroll to position [99, 0]
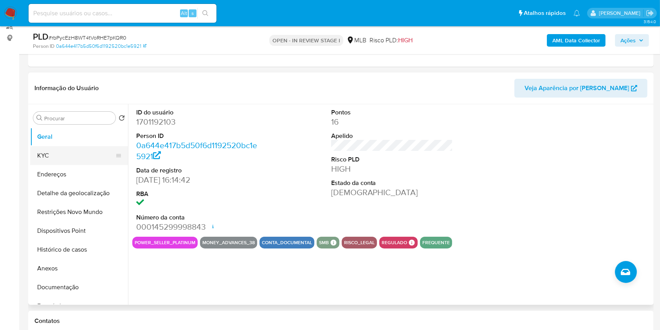
click at [53, 165] on button "KYC" at bounding box center [76, 155] width 92 height 19
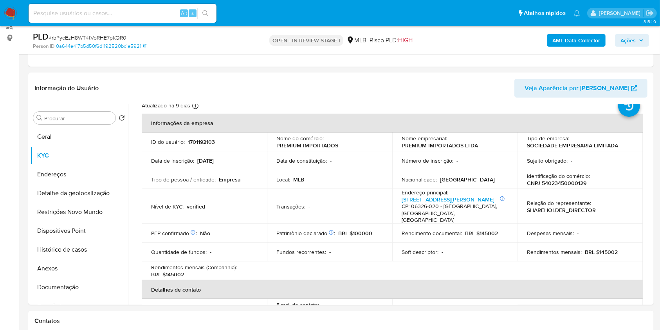
scroll to position [28, 0]
click at [68, 297] on button "Documentação" at bounding box center [76, 287] width 92 height 19
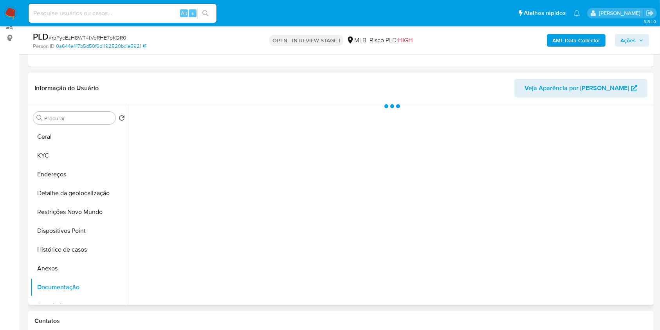
scroll to position [0, 0]
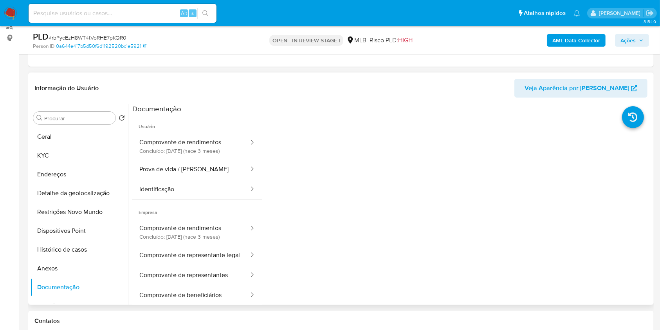
click at [217, 148] on button "Comprovante de rendimentos Concluído: 23/05/2025 (hace 3 meses)" at bounding box center [191, 146] width 118 height 27
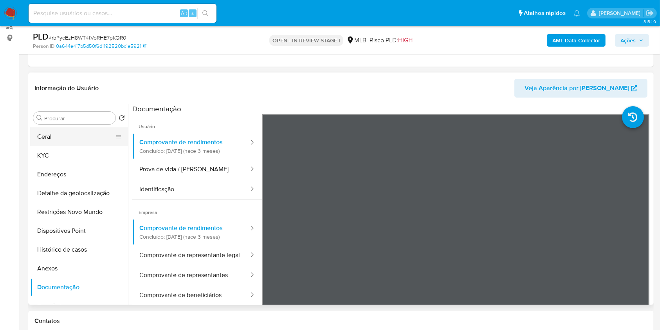
click at [69, 146] on button "Geral" at bounding box center [76, 136] width 92 height 19
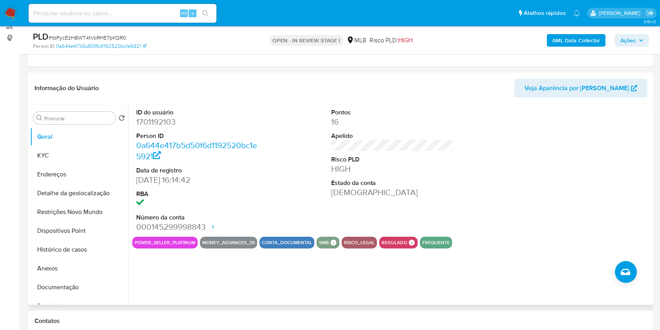
copy td "37833250805"
click at [51, 165] on button "KYC" at bounding box center [76, 155] width 92 height 19
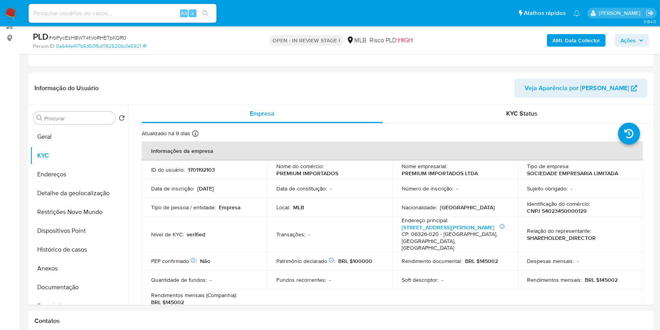
copy td "37833250805"
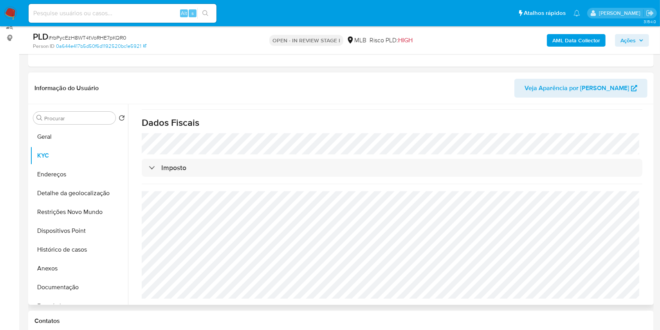
copy td "37833250805"
click at [63, 203] on button "Detalhe da geolocalização" at bounding box center [76, 193] width 92 height 19
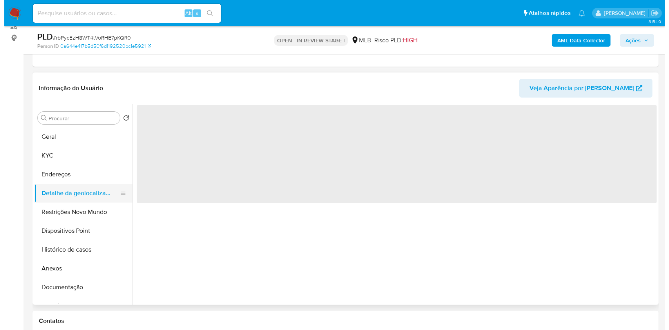
scroll to position [0, 0]
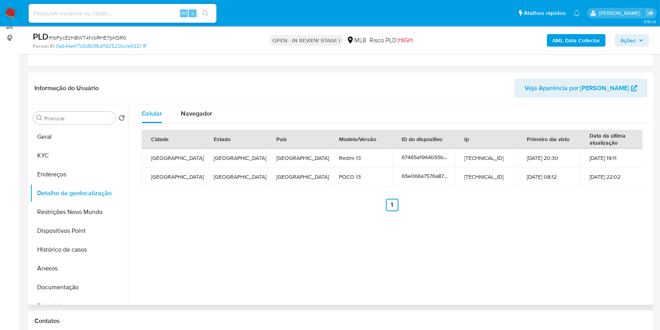
copy td "37833250805"
click at [103, 221] on button "Restrições Novo Mundo" at bounding box center [76, 212] width 92 height 19
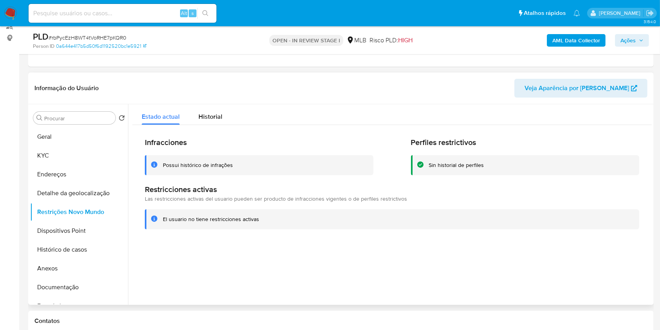
copy td "37833250805"
click at [77, 234] on button "Dispositivos Point" at bounding box center [76, 230] width 92 height 19
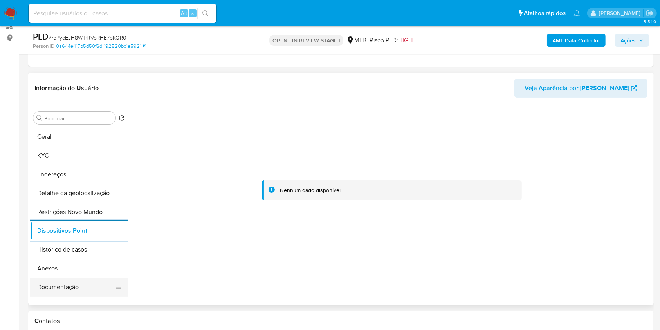
click at [55, 294] on button "Documentação" at bounding box center [76, 287] width 92 height 19
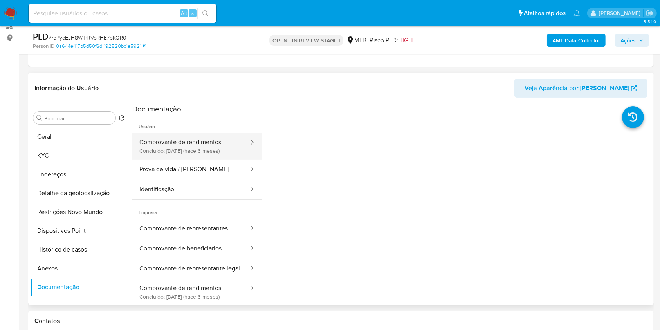
click at [161, 150] on button "Comprovante de rendimentos Concluído: 23/05/2025 (hace 3 meses)" at bounding box center [191, 146] width 118 height 27
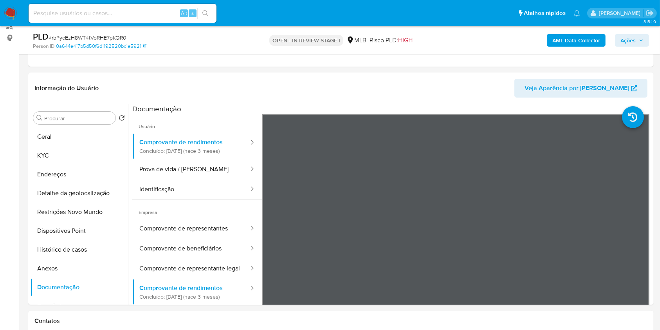
click at [640, 44] on span "Ações" at bounding box center [632, 40] width 23 height 11
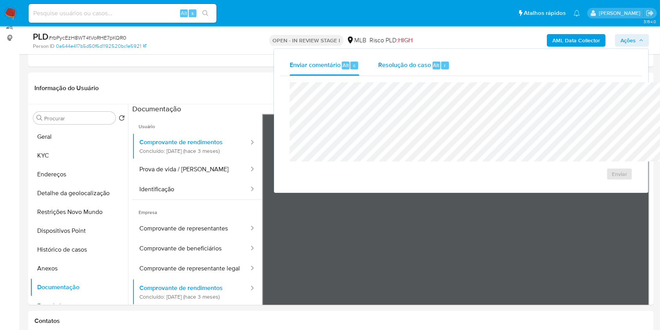
click at [378, 56] on div "Resolução do caso Alt r" at bounding box center [414, 65] width 72 height 20
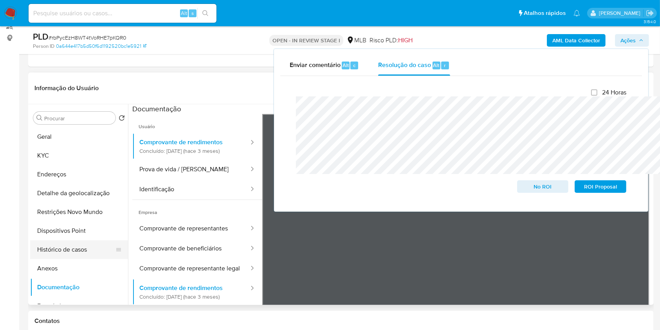
click at [69, 259] on button "Histórico de casos" at bounding box center [76, 249] width 92 height 19
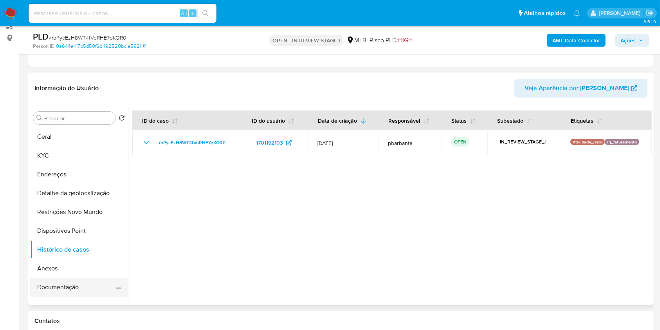
click at [56, 295] on button "Documentação" at bounding box center [76, 287] width 92 height 19
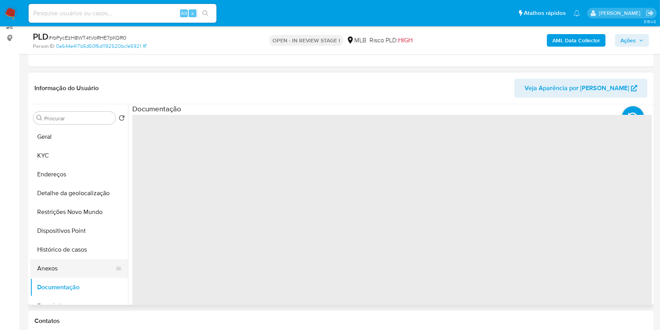
click at [57, 278] on button "Anexos" at bounding box center [76, 268] width 92 height 19
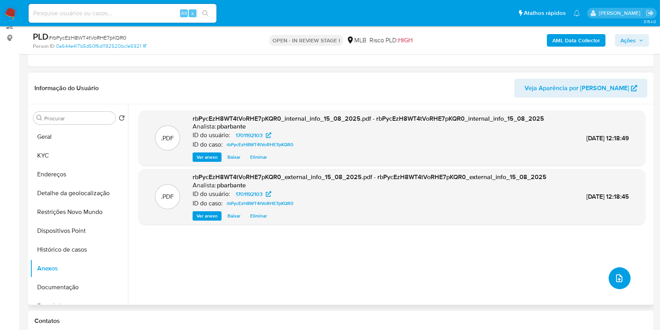
click at [624, 289] on button "upload-file" at bounding box center [620, 278] width 22 height 22
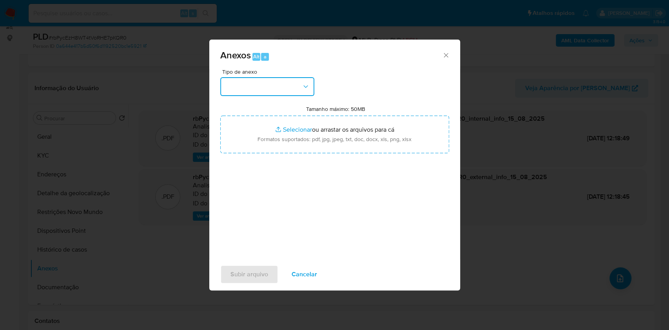
click at [291, 77] on button "button" at bounding box center [267, 86] width 94 height 19
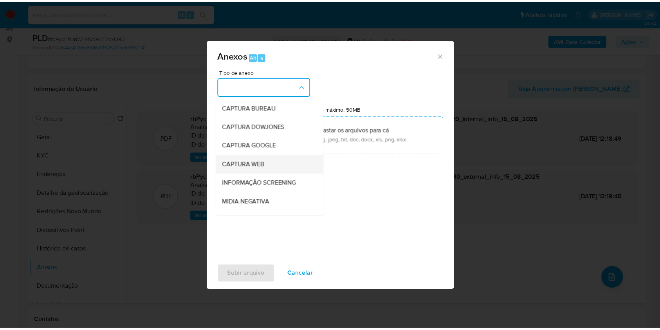
scroll to position [97, 0]
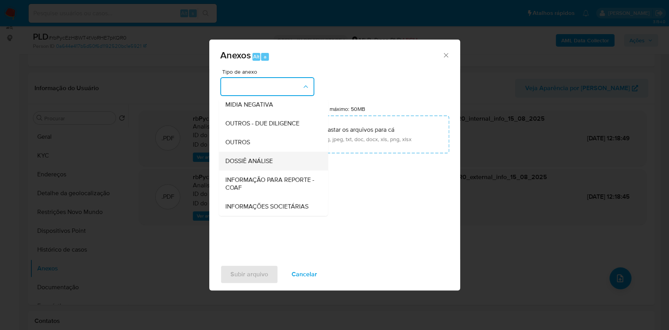
click at [247, 157] on span "DOSSIÊ ANÁLISE" at bounding box center [248, 161] width 47 height 8
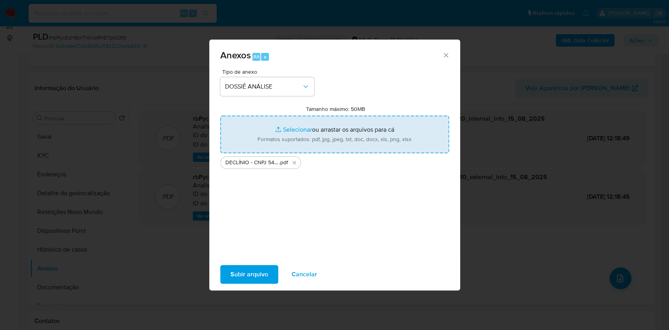
type input "C:\fakepath\Mulan 1701192103_2025_08_14_09_53_09.xlsx"
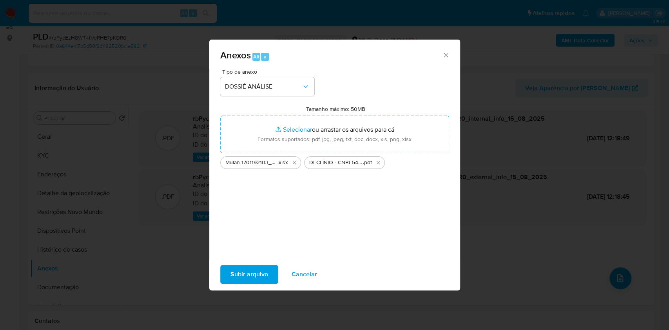
click at [230, 277] on span "Subir arquivo" at bounding box center [249, 274] width 38 height 17
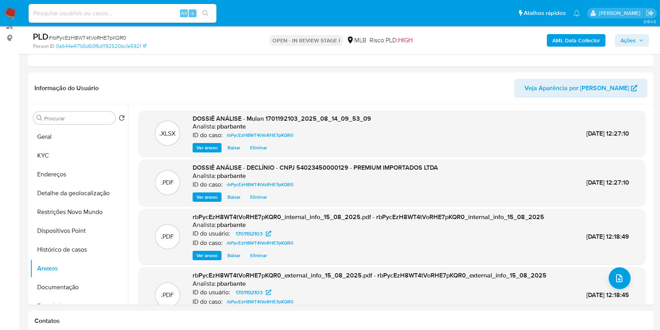
click at [635, 38] on span "Ações" at bounding box center [628, 40] width 15 height 13
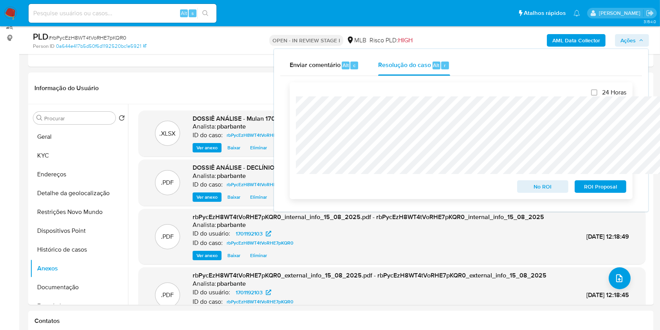
click at [546, 186] on span "No ROI" at bounding box center [543, 186] width 41 height 11
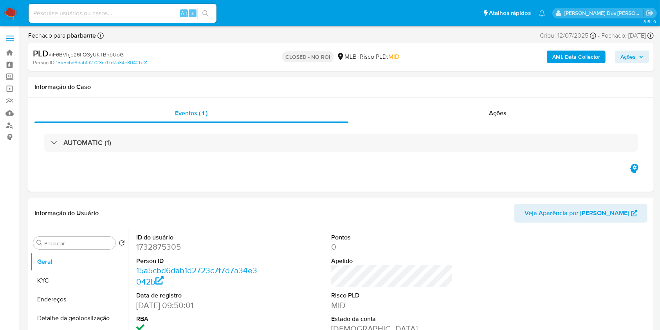
select select "10"
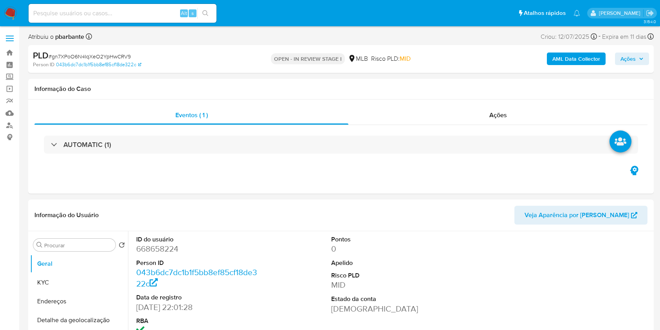
select select "10"
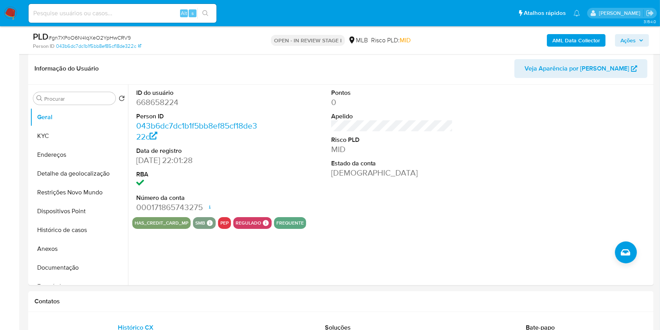
scroll to position [119, 0]
click at [71, 145] on button "KYC" at bounding box center [76, 135] width 92 height 19
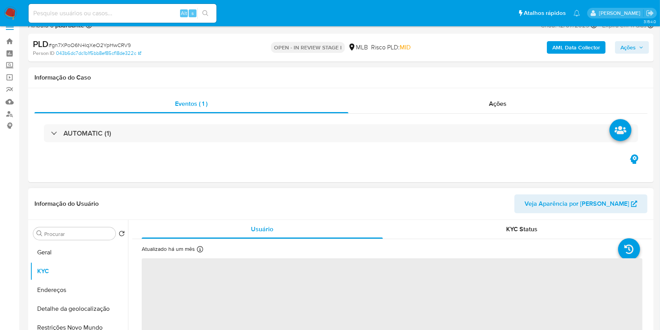
scroll to position [0, 0]
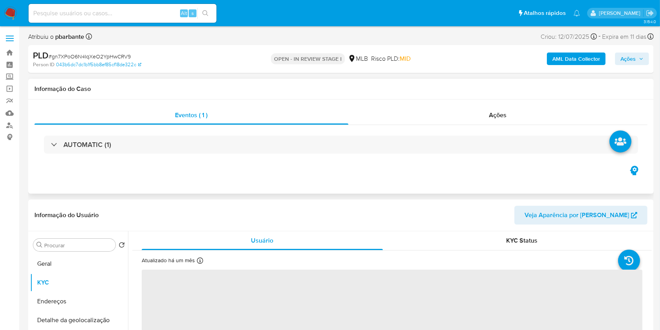
click at [172, 133] on div "AUTOMATIC (1)" at bounding box center [340, 144] width 613 height 39
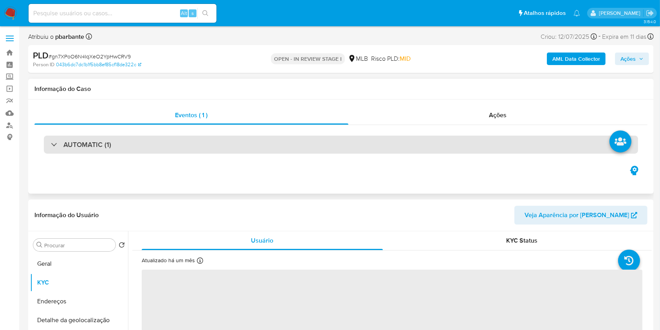
click at [171, 141] on div "AUTOMATIC (1)" at bounding box center [341, 145] width 595 height 18
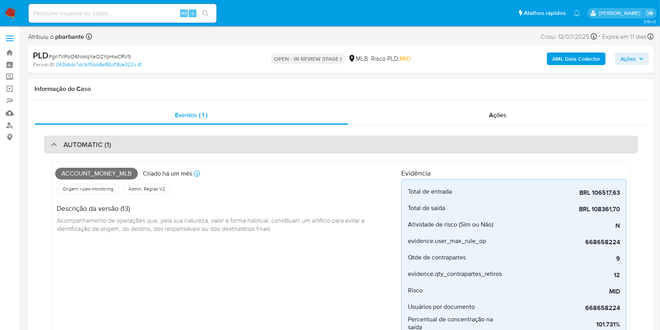
click at [171, 141] on div "AUTOMATIC (1)" at bounding box center [341, 145] width 595 height 18
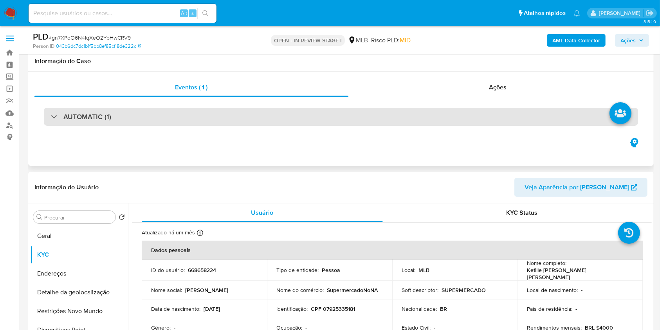
scroll to position [100, 0]
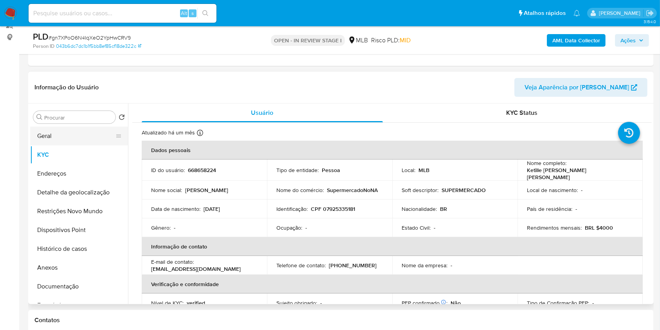
click at [54, 145] on button "Geral" at bounding box center [76, 136] width 92 height 19
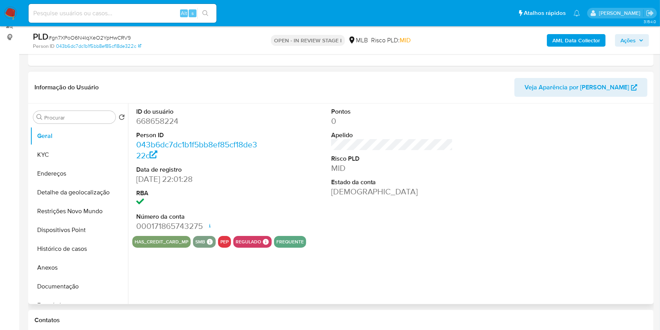
click at [163, 127] on dd "668658224" at bounding box center [197, 121] width 122 height 11
copy dd "668658224"
click at [573, 35] on b "AML Data Collector" at bounding box center [577, 40] width 48 height 13
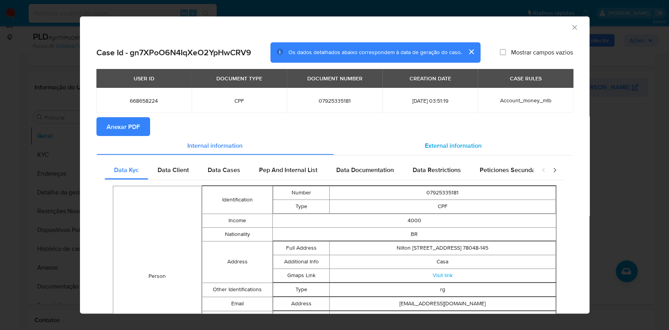
click at [457, 149] on span "External information" at bounding box center [453, 145] width 57 height 9
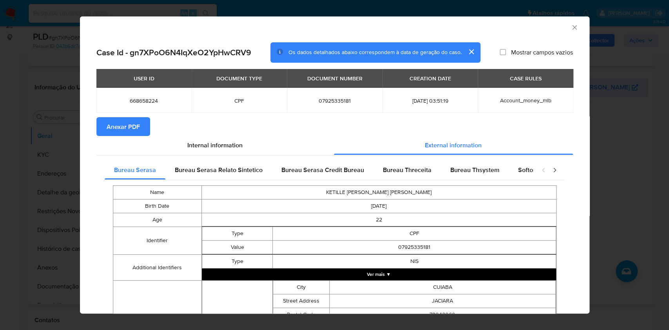
click at [466, 160] on div "Bureau Serasa Bureau Serasa Relato Sintetico Bureau Serasa Credit Bureau Bureau…" at bounding box center [334, 312] width 476 height 315
click at [466, 164] on div "Bureau Thsystem" at bounding box center [475, 170] width 68 height 19
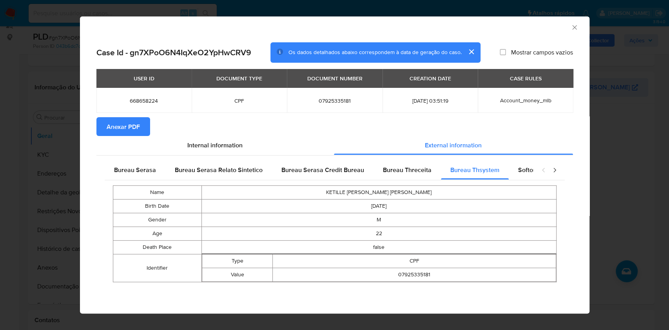
click at [108, 125] on span "Anexar PDF" at bounding box center [123, 126] width 33 height 17
click at [44, 149] on div "AML Data Collector Case Id - gn7XPoO6N4IqXeO2YpHwCRV9 Os dados detalhados abaix…" at bounding box center [334, 165] width 669 height 330
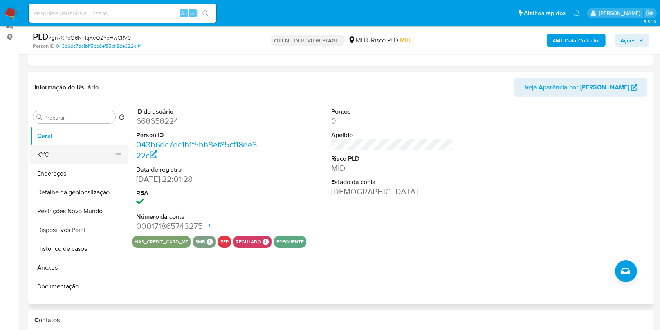
click at [45, 162] on button "KYC" at bounding box center [76, 154] width 92 height 19
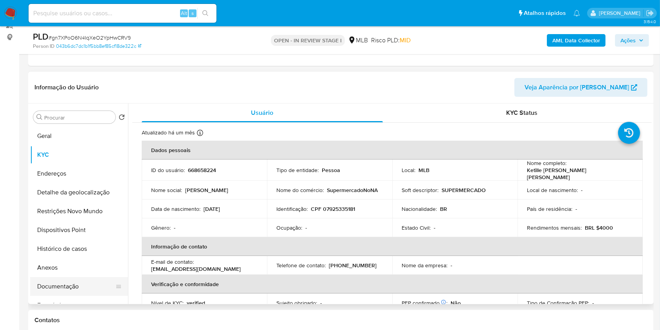
click at [74, 296] on button "Documentação" at bounding box center [76, 286] width 92 height 19
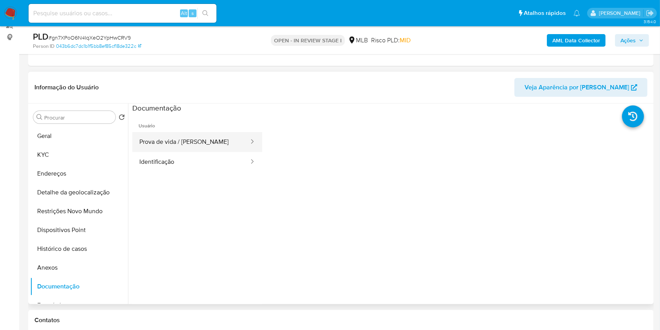
click at [170, 150] on button "Prova de vida / [PERSON_NAME]" at bounding box center [191, 142] width 118 height 20
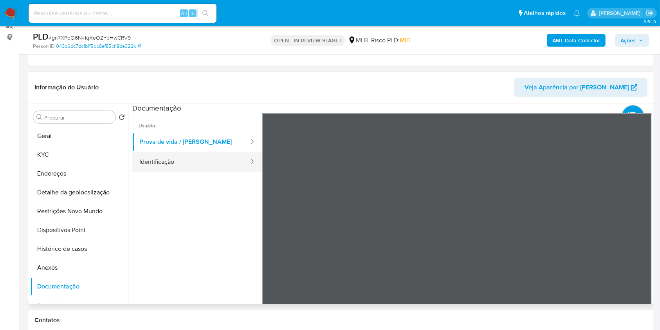
click at [166, 172] on button "Identificação" at bounding box center [191, 162] width 118 height 20
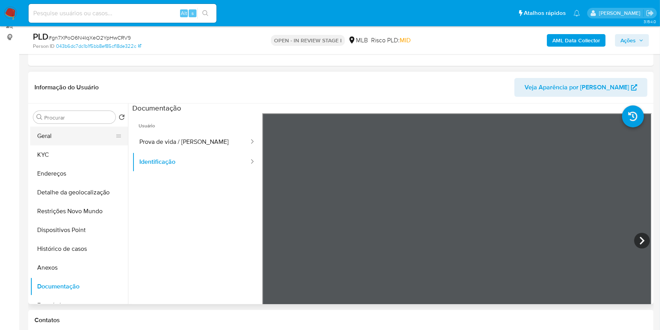
click at [66, 141] on button "Geral" at bounding box center [76, 136] width 92 height 19
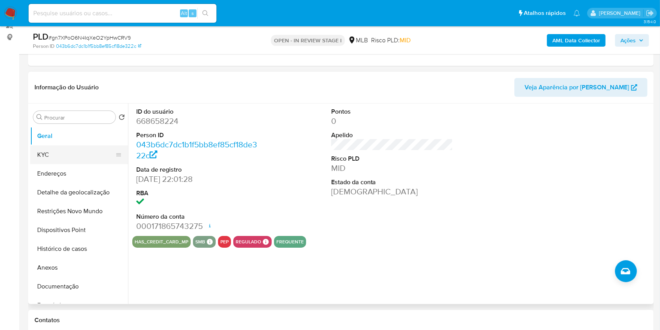
click at [67, 164] on button "KYC" at bounding box center [76, 154] width 92 height 19
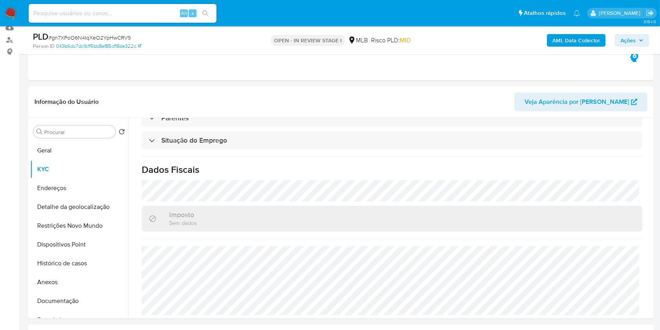
scroll to position [85, 0]
click at [78, 217] on button "Detalhe da geolocalização" at bounding box center [76, 207] width 92 height 19
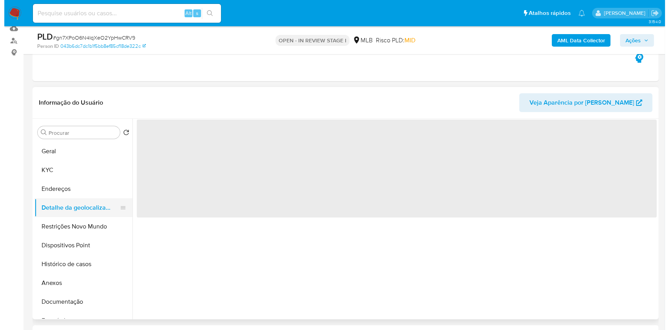
scroll to position [0, 0]
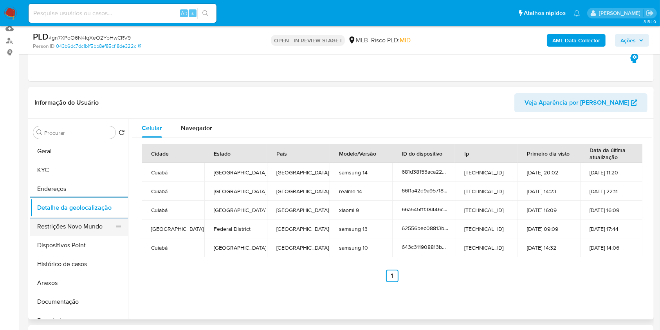
click at [78, 236] on button "Restrições Novo Mundo" at bounding box center [76, 226] width 92 height 19
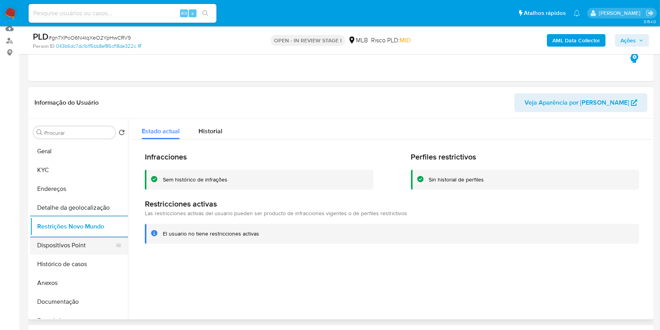
click at [69, 255] on button "Dispositivos Point" at bounding box center [76, 245] width 92 height 19
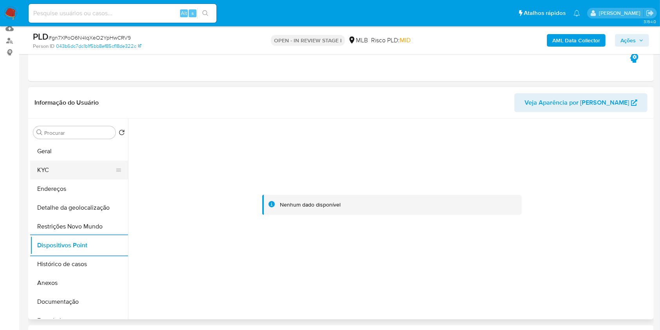
click at [87, 179] on button "KYC" at bounding box center [76, 170] width 92 height 19
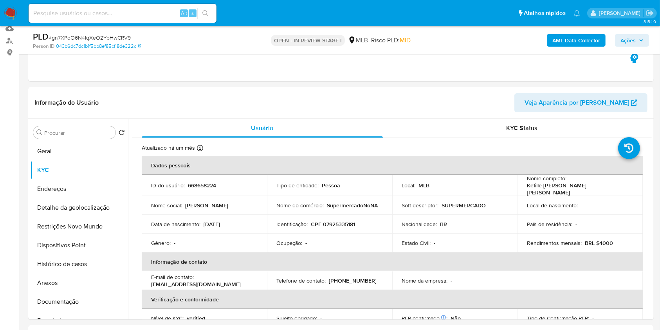
click at [642, 40] on icon "button" at bounding box center [641, 40] width 3 height 2
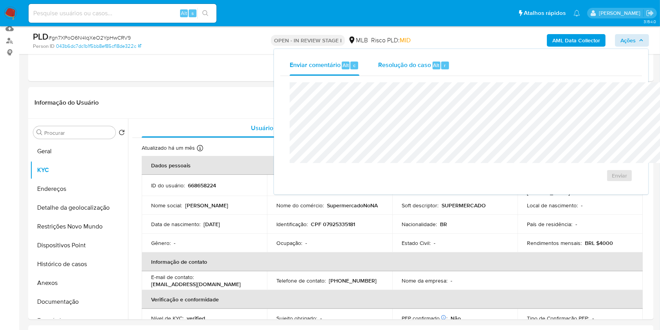
click at [379, 62] on span "Resolução do caso" at bounding box center [404, 64] width 53 height 9
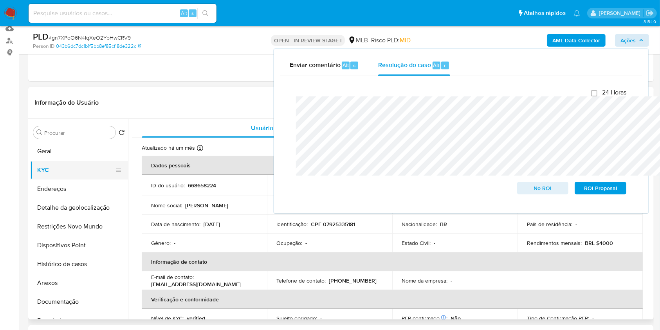
click at [64, 179] on button "KYC" at bounding box center [76, 170] width 92 height 19
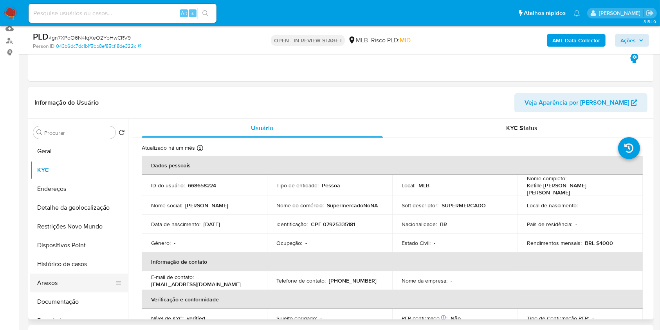
click at [65, 292] on button "Anexos" at bounding box center [76, 282] width 92 height 19
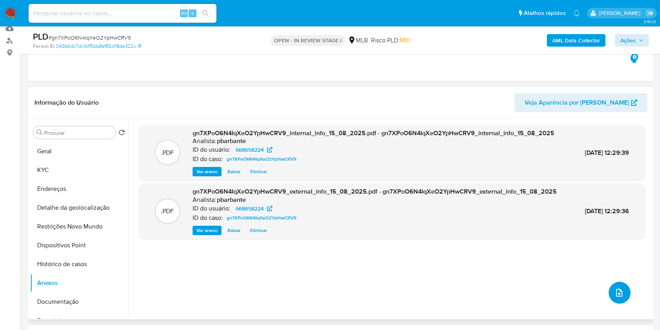
click at [615, 297] on icon "upload-file" at bounding box center [619, 292] width 9 height 9
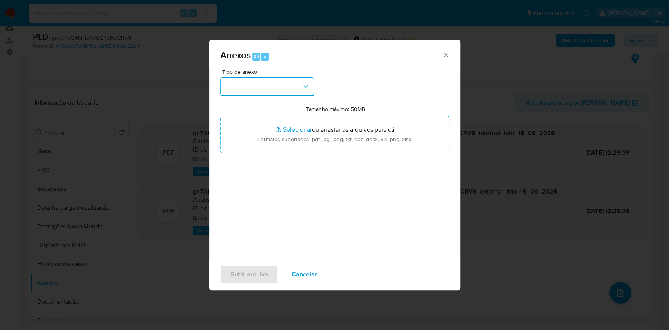
click at [284, 77] on button "button" at bounding box center [267, 86] width 94 height 19
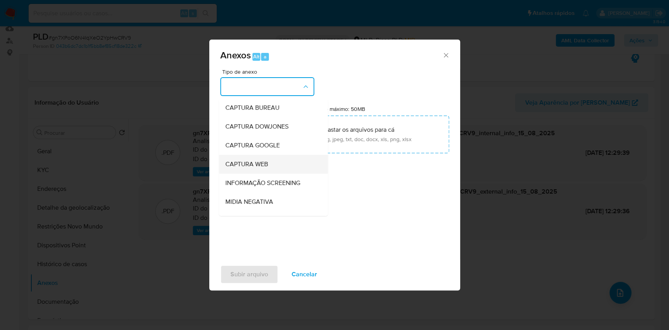
scroll to position [97, 0]
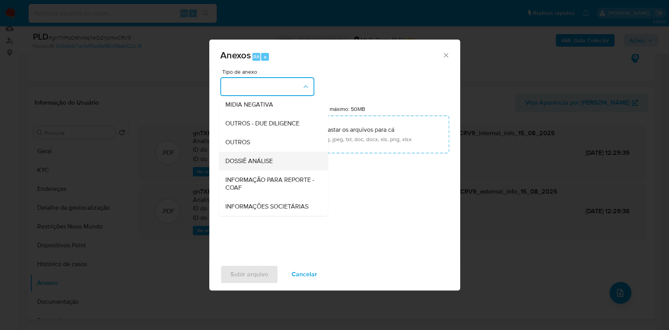
click at [244, 157] on span "DOSSIÊ ANÁLISE" at bounding box center [248, 161] width 47 height 8
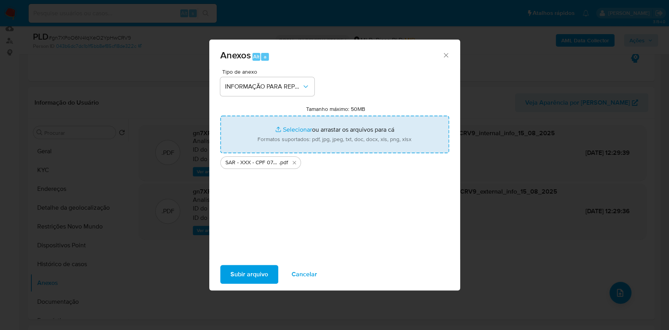
type input "C:\fakepath\Mulan 668658224_2025_08_14_09_52_35.xlsx"
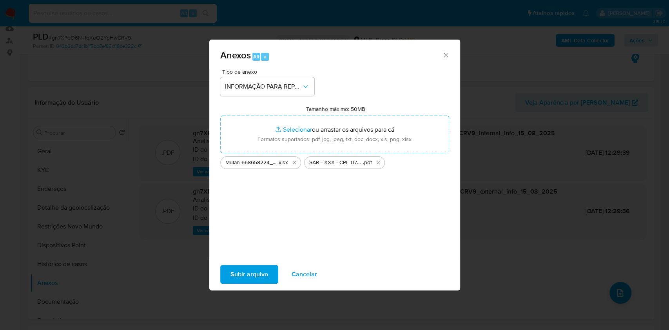
click at [245, 283] on span "Subir arquivo" at bounding box center [249, 274] width 38 height 17
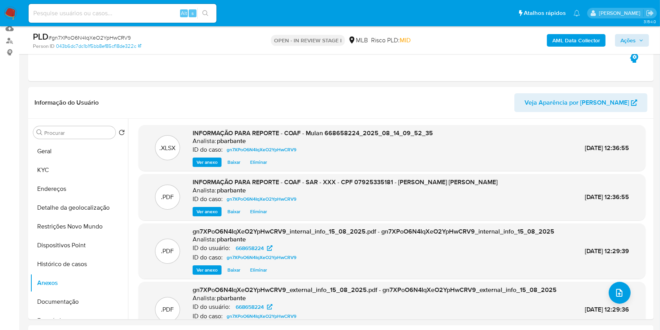
click at [651, 40] on div "PLD # gn7XPoO6N4IqXeO2YpHwCRV9 Person ID 043b6dc7dc1b1f5bb8ef85cf18de322c OPEN …" at bounding box center [341, 40] width 626 height 28
click at [645, 39] on button "Ações" at bounding box center [632, 40] width 34 height 13
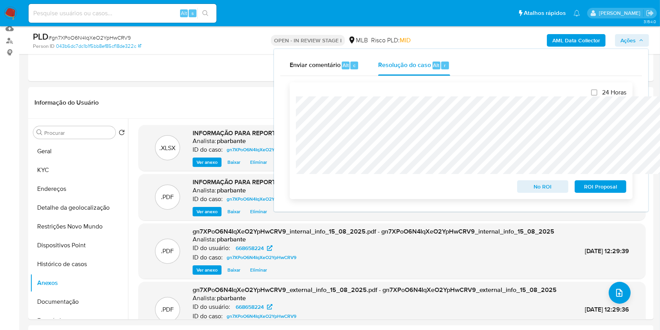
click at [603, 186] on span "ROI Proposal" at bounding box center [600, 186] width 41 height 11
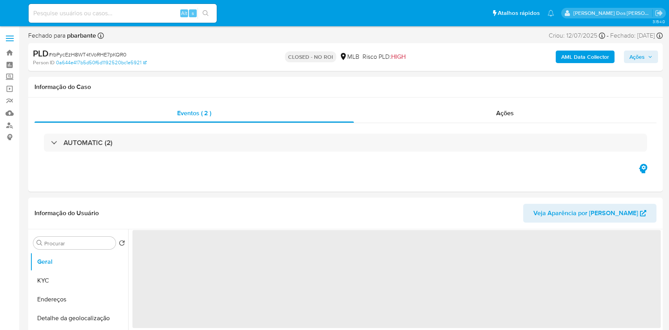
select select "10"
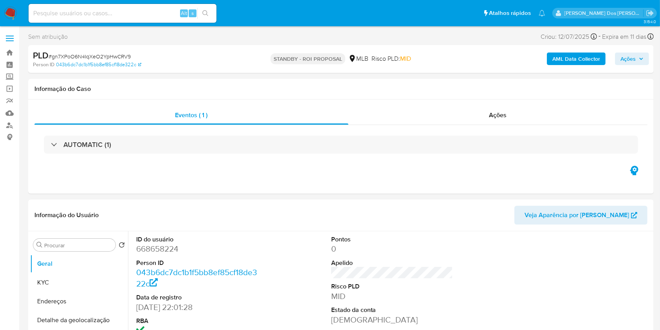
select select "10"
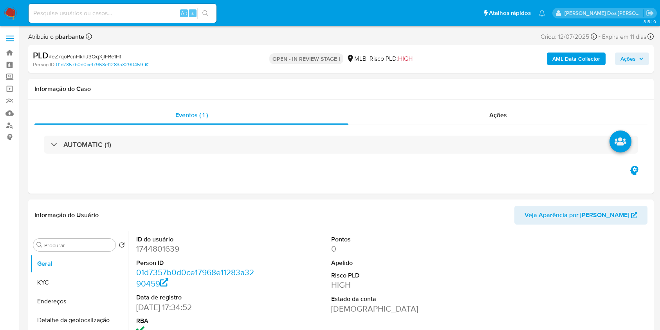
select select "10"
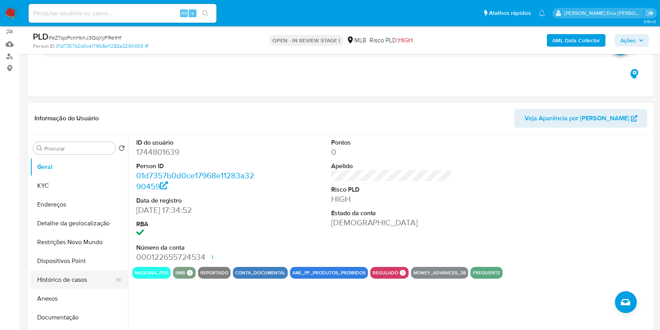
click at [62, 289] on button "Histórico de casos" at bounding box center [76, 279] width 92 height 19
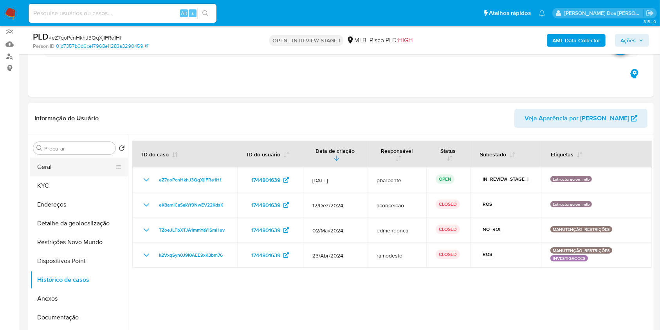
click at [63, 176] on button "Geral" at bounding box center [76, 166] width 92 height 19
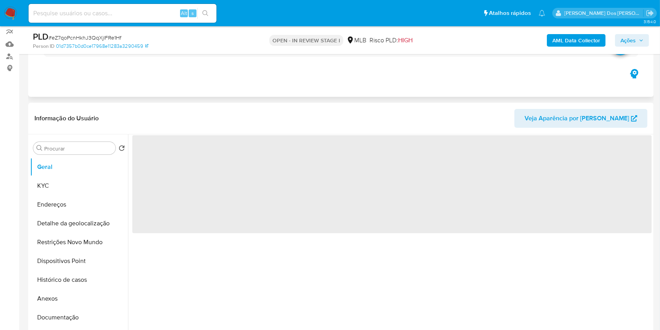
scroll to position [86, 0]
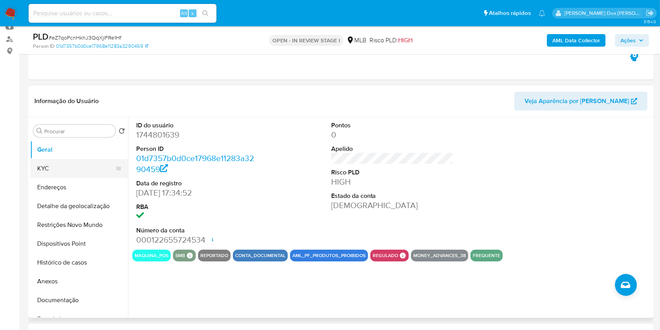
click at [63, 178] on button "KYC" at bounding box center [76, 168] width 92 height 19
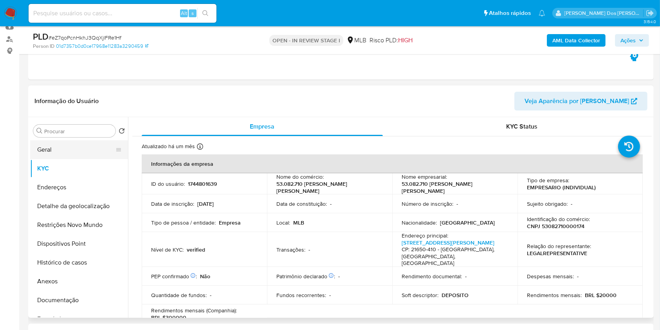
click at [91, 159] on button "Geral" at bounding box center [76, 149] width 92 height 19
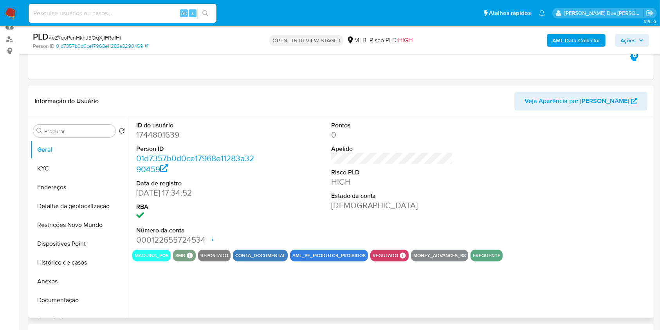
click at [160, 140] on dd "1744801639" at bounding box center [197, 134] width 122 height 11
copy dd "1744801639"
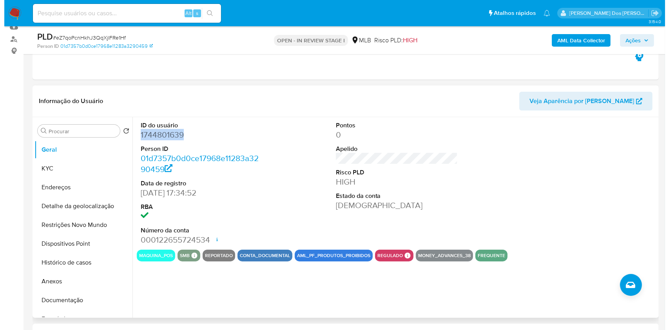
scroll to position [0, 0]
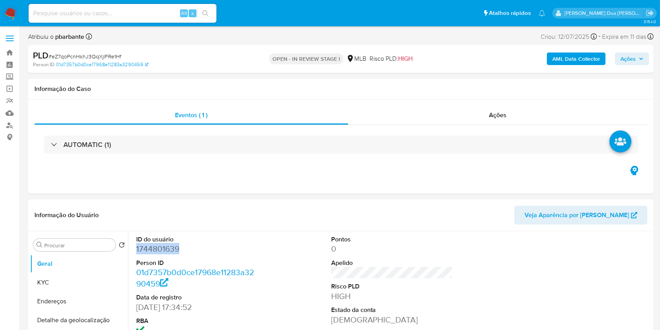
click at [586, 58] on b "AML Data Collector" at bounding box center [577, 58] width 48 height 13
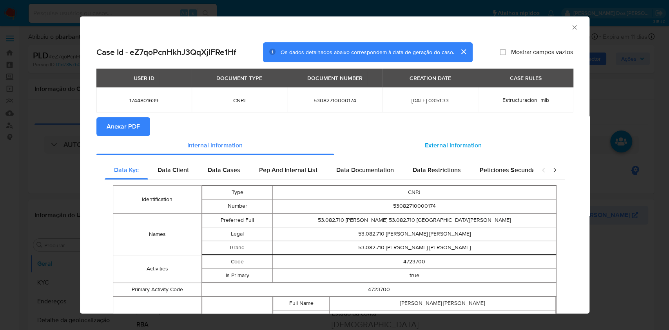
click at [450, 146] on span "External information" at bounding box center [453, 145] width 57 height 9
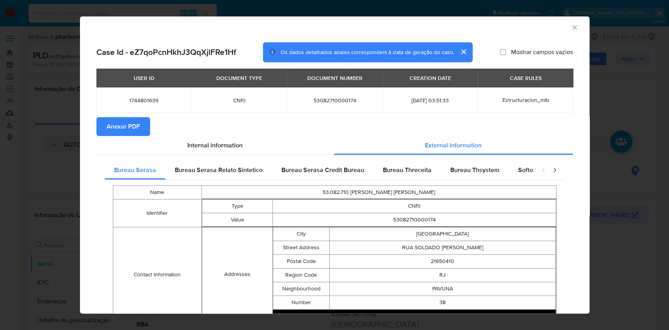
click at [152, 123] on section "Anexar PDF" at bounding box center [334, 126] width 476 height 19
click at [139, 125] on button "Anexar PDF" at bounding box center [123, 126] width 54 height 19
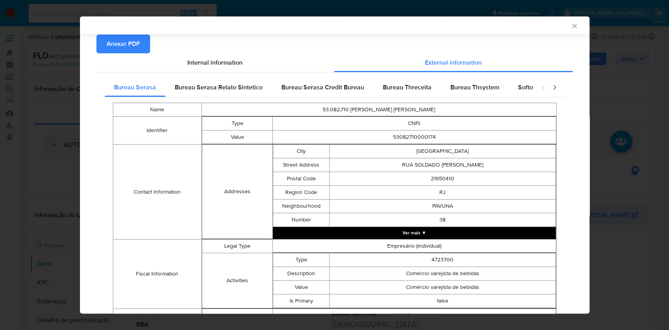
scroll to position [80, 0]
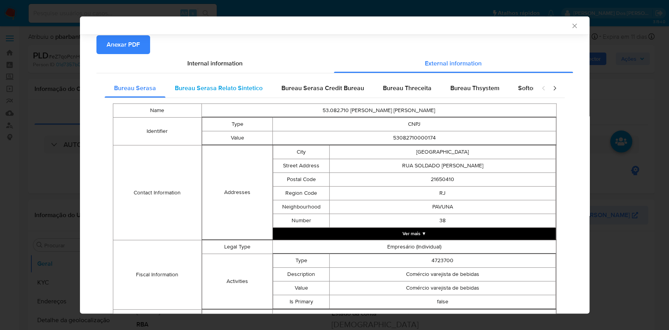
click at [244, 86] on span "Bureau Serasa Relato Sintetico" at bounding box center [219, 87] width 88 height 9
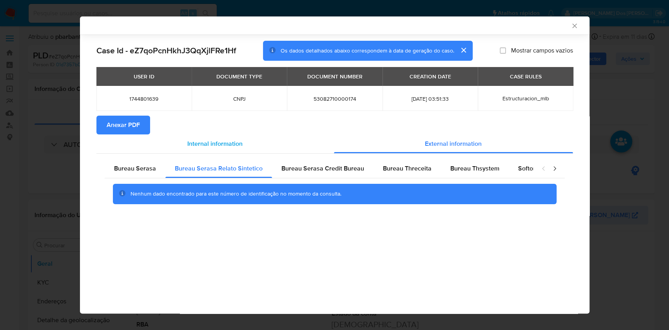
click at [204, 146] on span "Internal information" at bounding box center [214, 143] width 55 height 9
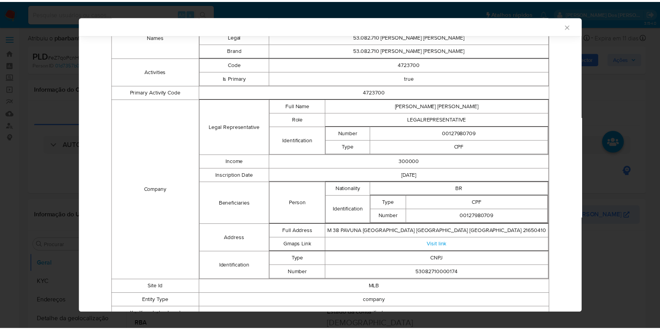
scroll to position [195, 0]
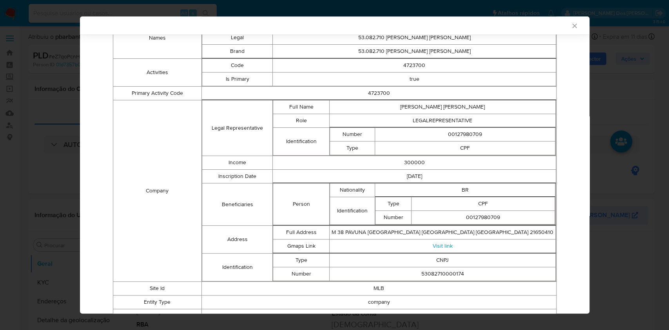
click at [461, 136] on td "00127980709" at bounding box center [465, 135] width 180 height 14
copy td "00127980709"
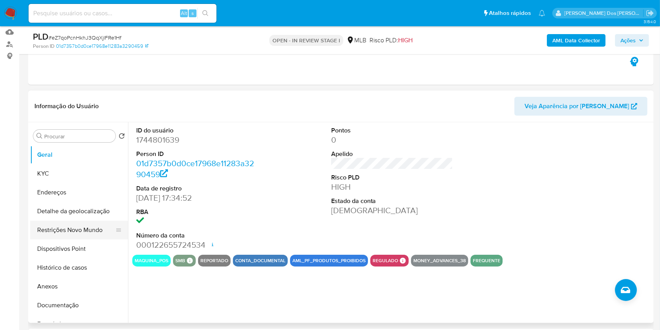
scroll to position [81, 0]
click at [54, 313] on button "Documentação" at bounding box center [76, 304] width 92 height 19
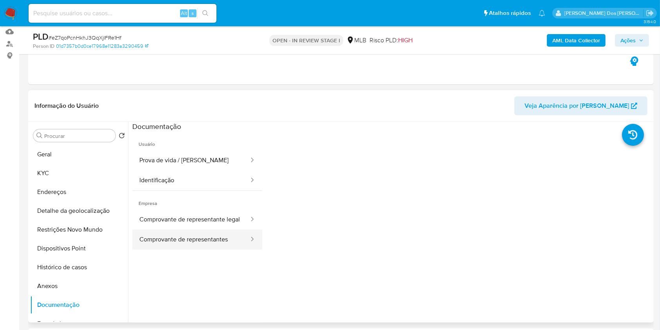
click at [184, 250] on button "Comprovante de representantes" at bounding box center [191, 240] width 118 height 20
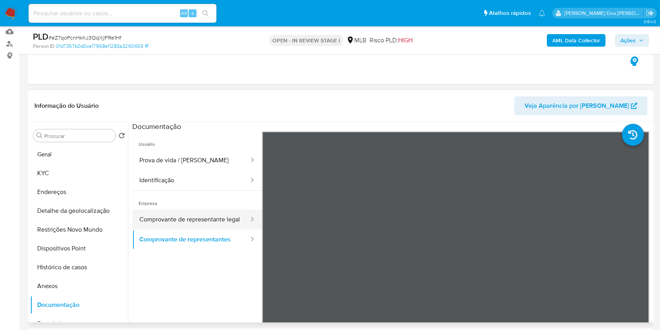
click at [206, 230] on button "Comprovante de representante legal" at bounding box center [191, 220] width 118 height 20
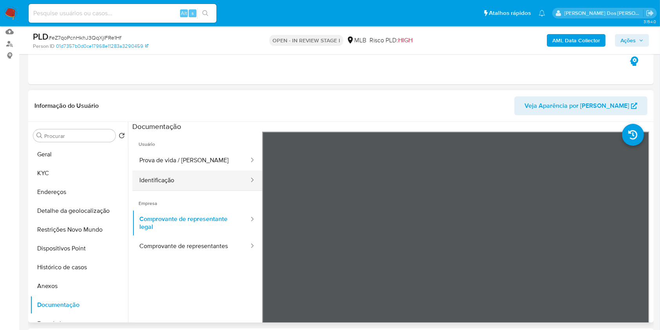
click at [197, 188] on button "Identificação" at bounding box center [191, 180] width 118 height 20
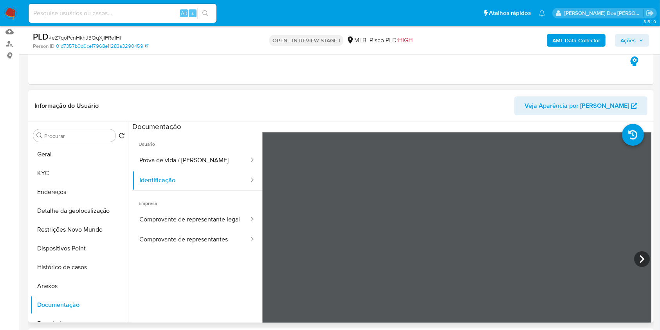
click at [212, 150] on span "Usuário" at bounding box center [197, 141] width 130 height 19
click at [209, 168] on button "Prova de vida / Selfie" at bounding box center [191, 160] width 118 height 20
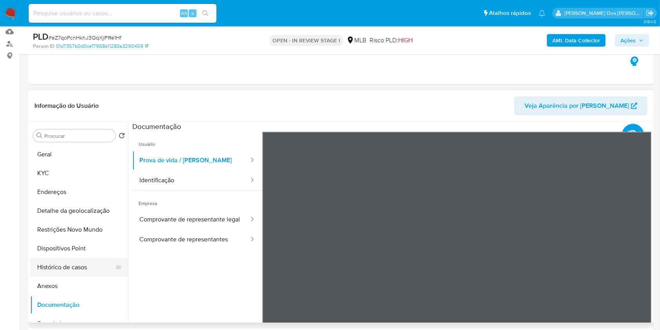
click at [76, 277] on button "Histórico de casos" at bounding box center [76, 267] width 92 height 19
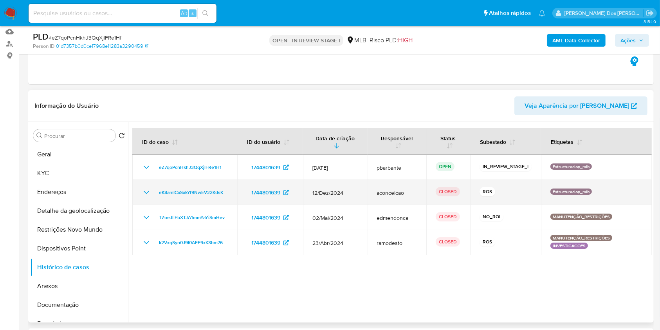
click at [144, 197] on icon "Mostrar/Ocultar" at bounding box center [146, 192] width 9 height 9
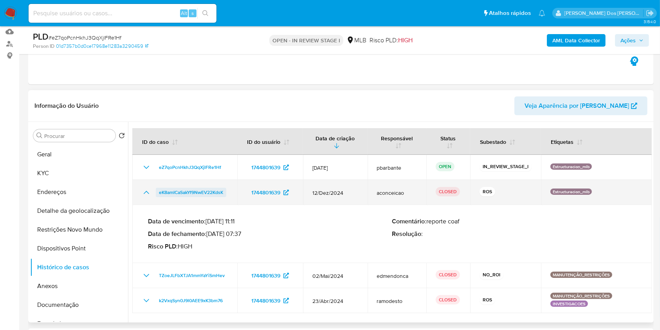
click at [202, 197] on span "eK8amICaSakYf9NwEV22KdsK" at bounding box center [191, 192] width 64 height 9
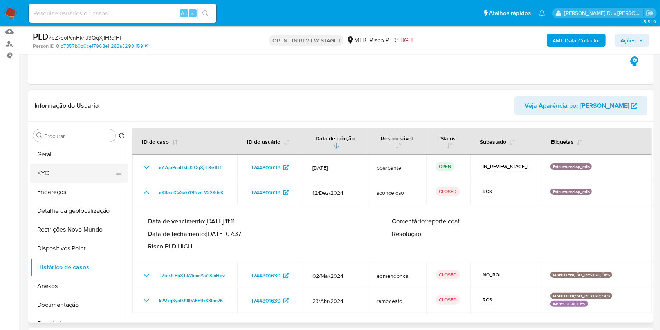
click at [74, 183] on button "KYC" at bounding box center [76, 173] width 92 height 19
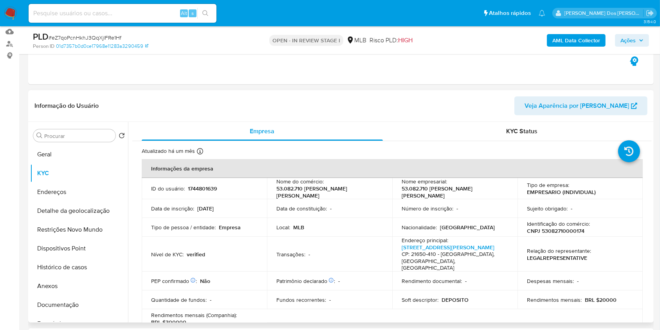
click at [74, 156] on div "Procurar Retornar ao pedido padrão Geral KYC Endereços Detalhe da geolocalizaçã…" at bounding box center [79, 222] width 98 height 199
click at [49, 164] on button "Geral" at bounding box center [76, 154] width 92 height 19
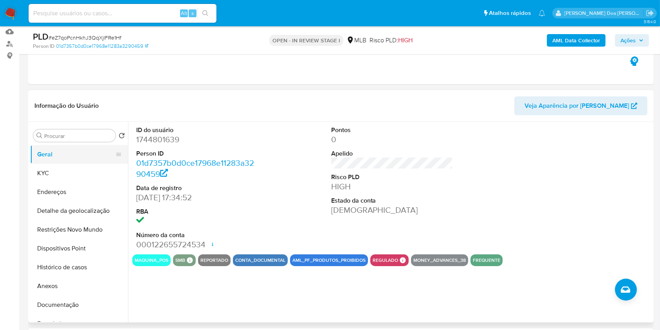
click at [65, 163] on button "Geral" at bounding box center [76, 154] width 92 height 19
click at [318, 136] on div "ID do usuário 1744801639 Person ID 01d7357b0d0ce17968e11283a3290459 Data de reg…" at bounding box center [392, 188] width 520 height 132
click at [46, 183] on button "KYC" at bounding box center [76, 173] width 92 height 19
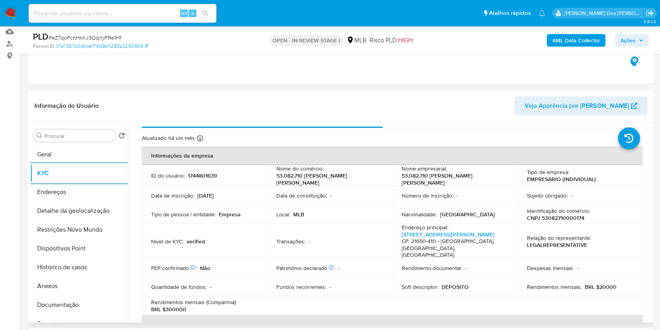
scroll to position [13, 0]
click at [56, 314] on button "Documentação" at bounding box center [76, 304] width 92 height 19
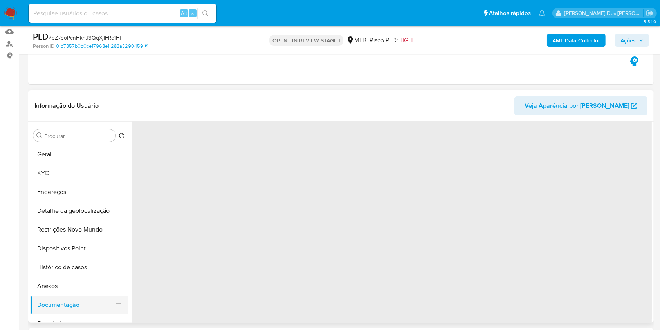
scroll to position [0, 0]
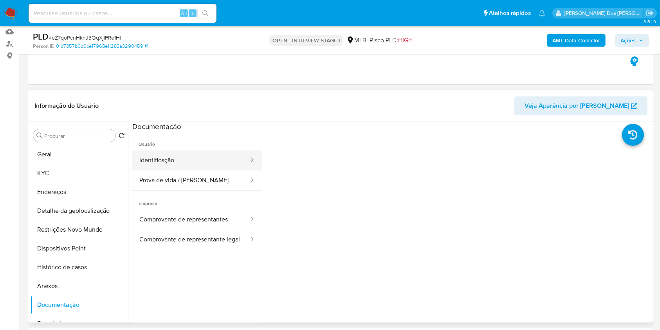
click at [183, 170] on button "Identificação" at bounding box center [191, 160] width 118 height 20
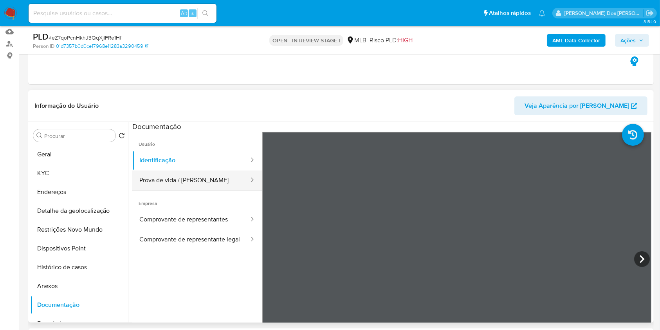
click at [181, 190] on button "Prova de vida / Selfie" at bounding box center [191, 180] width 118 height 20
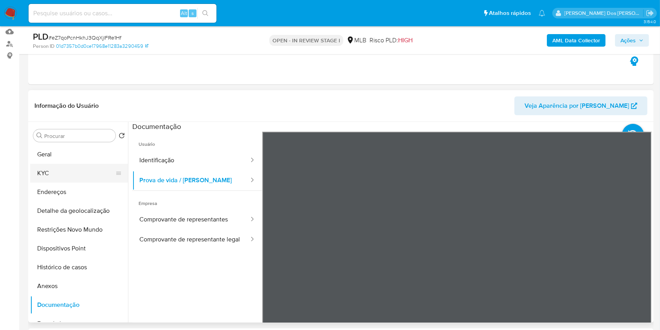
click at [66, 183] on button "KYC" at bounding box center [76, 173] width 92 height 19
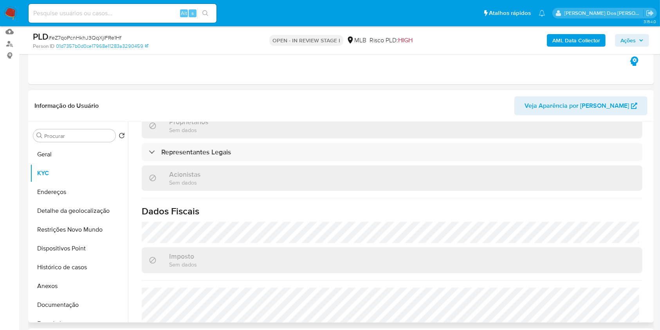
scroll to position [137, 0]
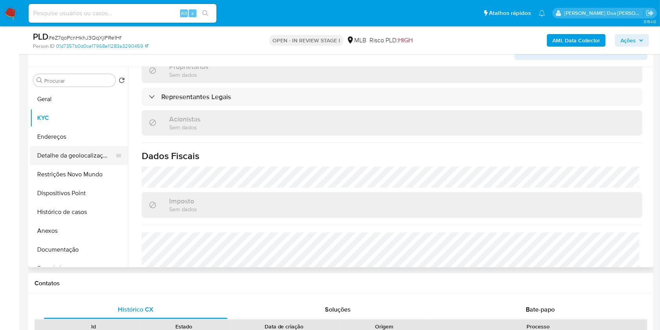
click at [61, 165] on button "Detalhe da geolocalização" at bounding box center [76, 155] width 92 height 19
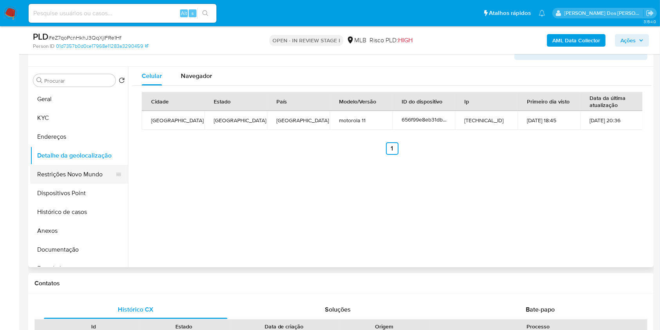
click at [64, 181] on button "Restrições Novo Mundo" at bounding box center [76, 174] width 92 height 19
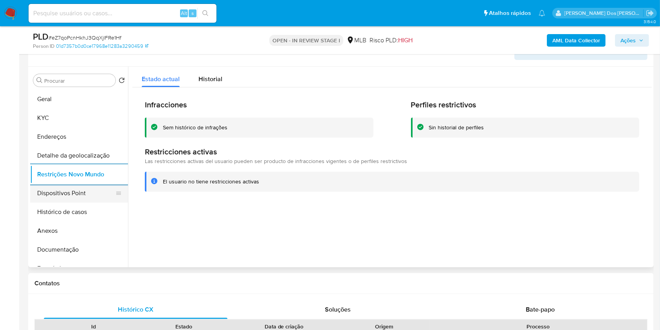
click at [66, 203] on button "Dispositivos Point" at bounding box center [76, 193] width 92 height 19
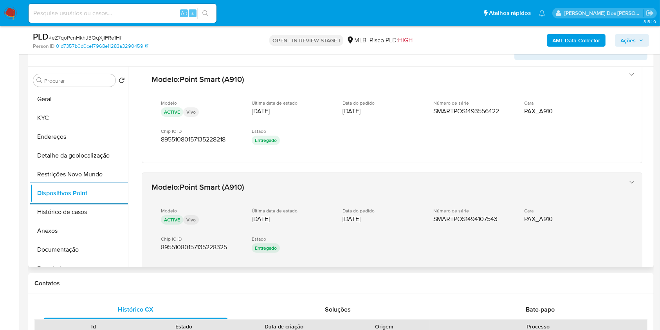
scroll to position [288, 0]
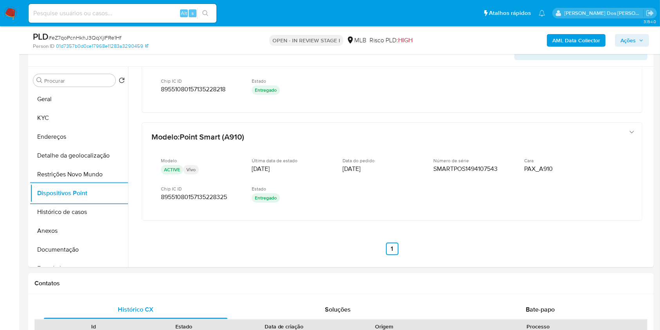
click at [646, 36] on button "Ações" at bounding box center [632, 40] width 34 height 13
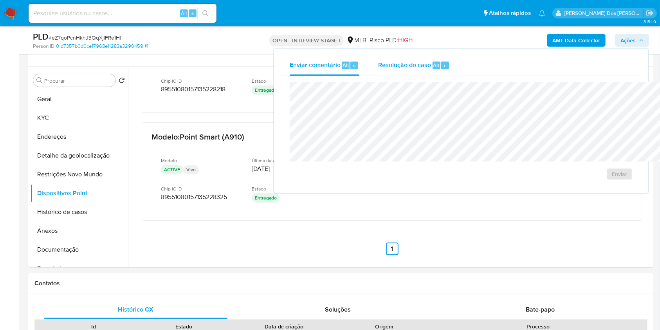
click at [378, 66] on span "Resolução do caso" at bounding box center [404, 64] width 53 height 9
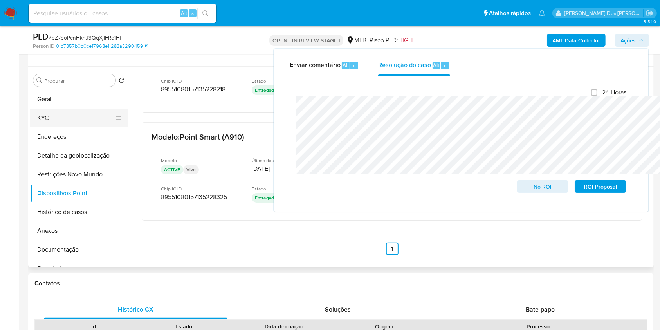
click at [83, 121] on button "KYC" at bounding box center [76, 117] width 92 height 19
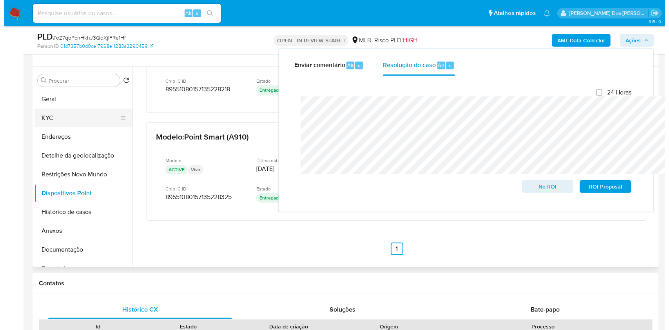
scroll to position [0, 0]
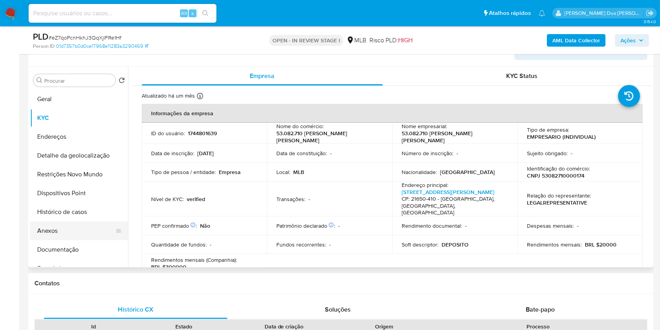
click at [72, 240] on button "Anexos" at bounding box center [76, 230] width 92 height 19
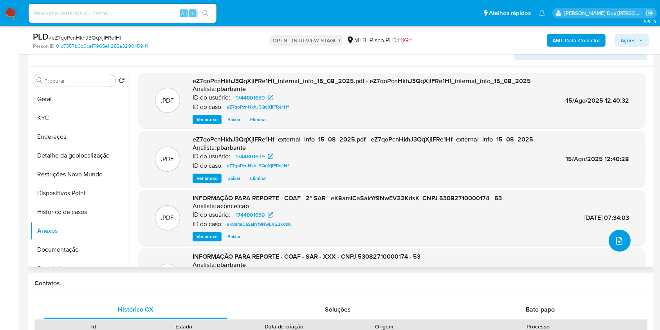
click at [617, 244] on icon "upload-file" at bounding box center [620, 241] width 6 height 8
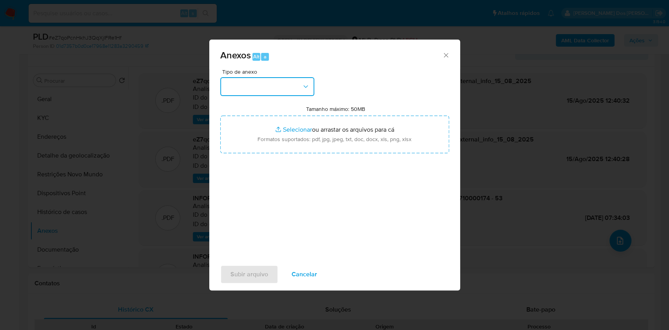
click at [275, 77] on button "button" at bounding box center [267, 86] width 94 height 19
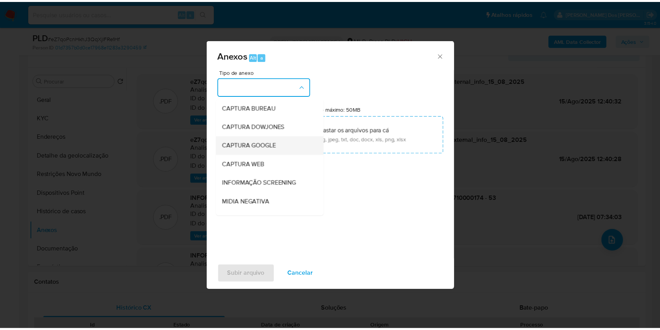
scroll to position [97, 0]
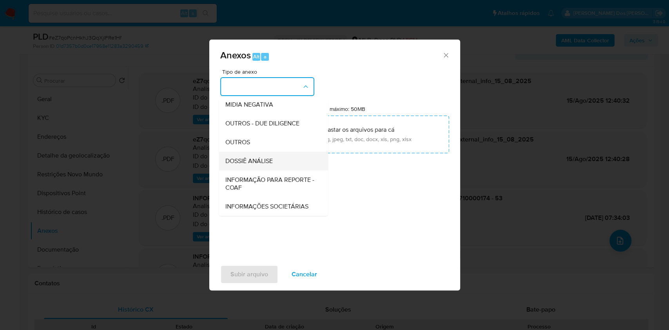
click at [237, 157] on span "DOSSIÊ ANÁLISE" at bounding box center [248, 161] width 47 height 8
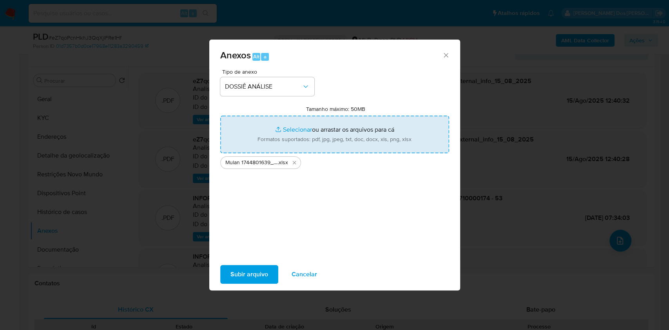
type input "C:\fakepath\DECLÍNIO - CNPJ 53082710000174 - 53.082.710 SEBASTIAO FAUSTINO DA S…"
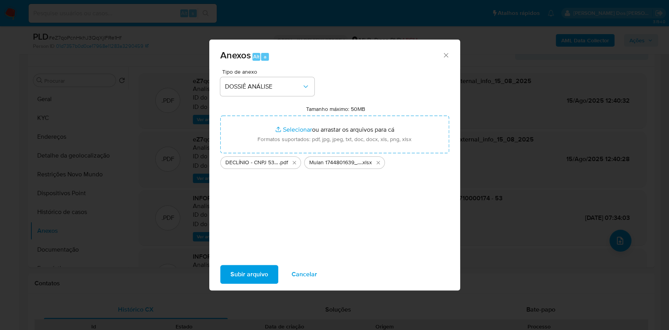
click at [238, 278] on span "Subir arquivo" at bounding box center [249, 274] width 38 height 17
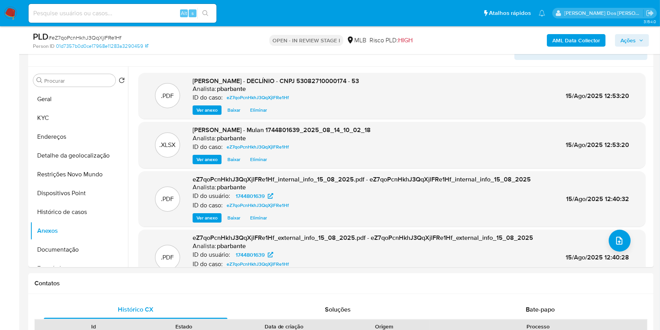
click at [642, 40] on icon "button" at bounding box center [641, 40] width 5 height 5
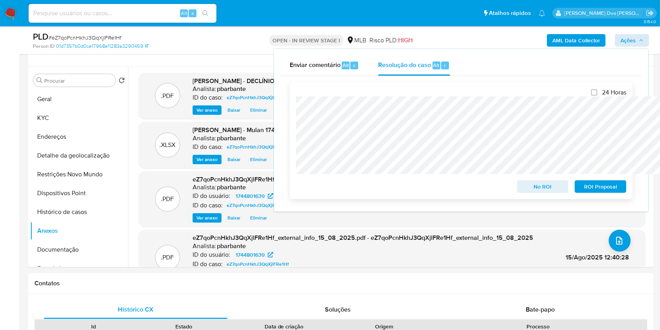
click at [546, 190] on span "No ROI" at bounding box center [543, 186] width 41 height 11
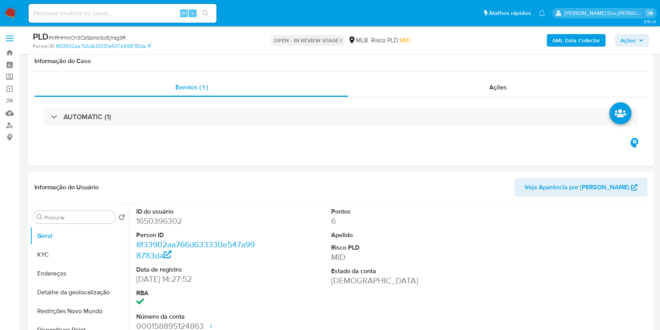
select select "10"
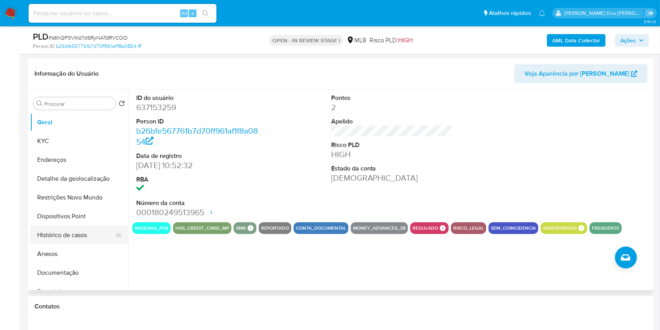
click at [58, 244] on button "Histórico de casos" at bounding box center [76, 235] width 92 height 19
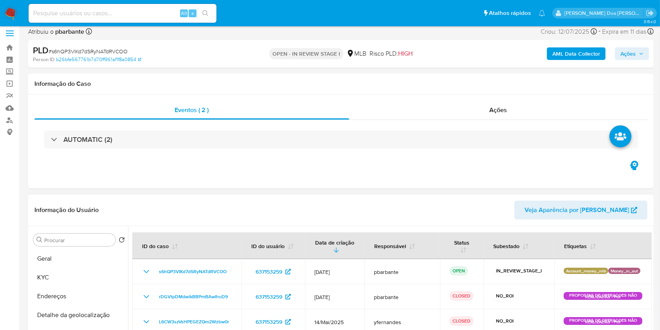
scroll to position [0, 0]
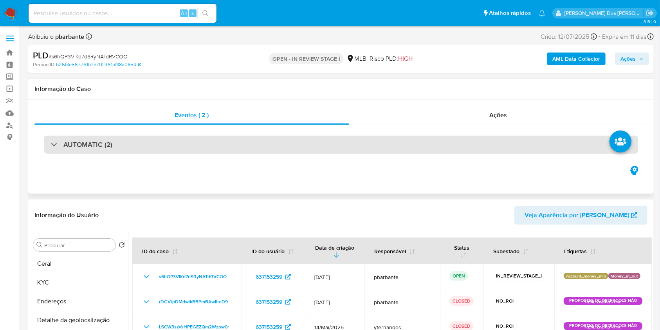
click at [194, 147] on div "AUTOMATIC (2)" at bounding box center [341, 145] width 595 height 18
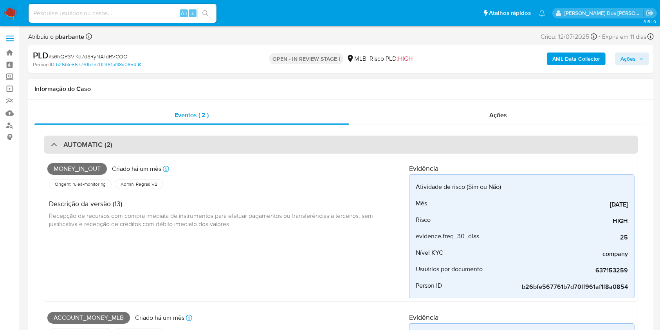
click at [194, 147] on div "AUTOMATIC (2)" at bounding box center [341, 145] width 595 height 18
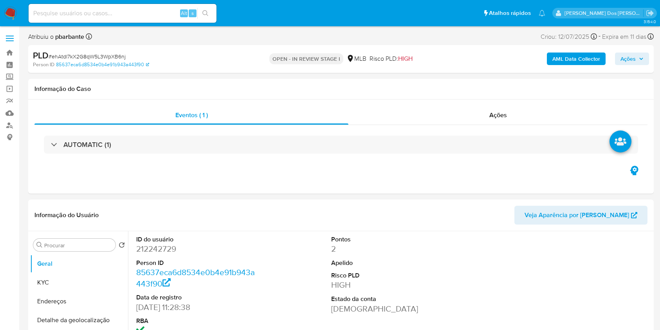
select select "10"
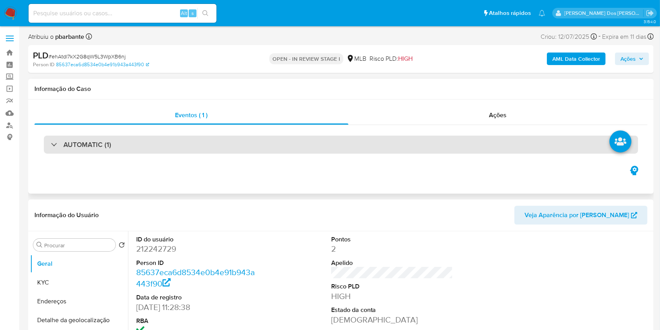
click at [190, 152] on div "AUTOMATIC (1)" at bounding box center [341, 145] width 595 height 18
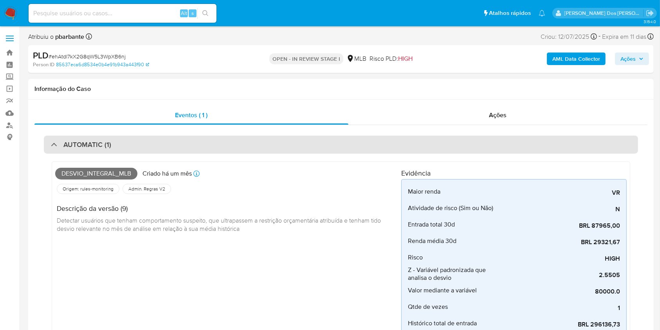
click at [190, 152] on div "AUTOMATIC (1)" at bounding box center [341, 145] width 595 height 18
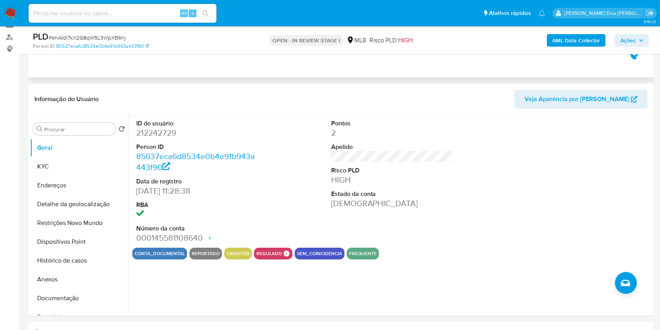
scroll to position [88, 0]
click at [63, 270] on button "Histórico de casos" at bounding box center [76, 260] width 92 height 19
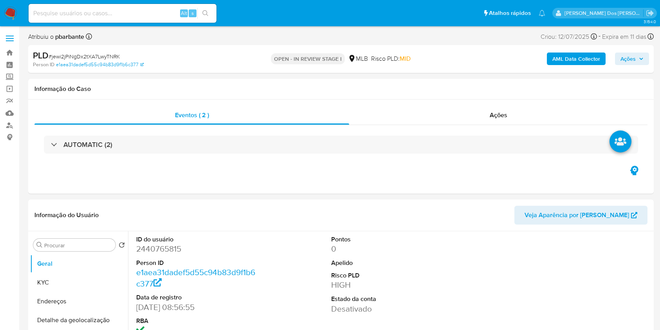
select select "10"
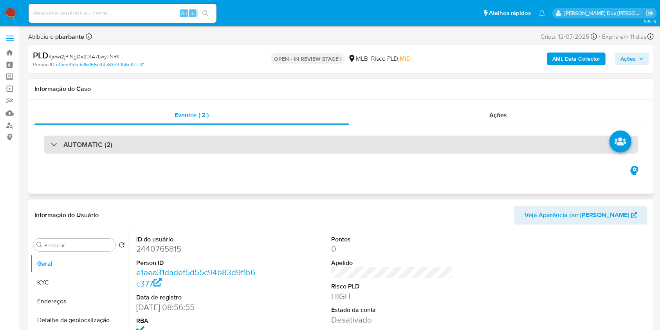
click at [257, 138] on div "AUTOMATIC (2)" at bounding box center [341, 145] width 595 height 18
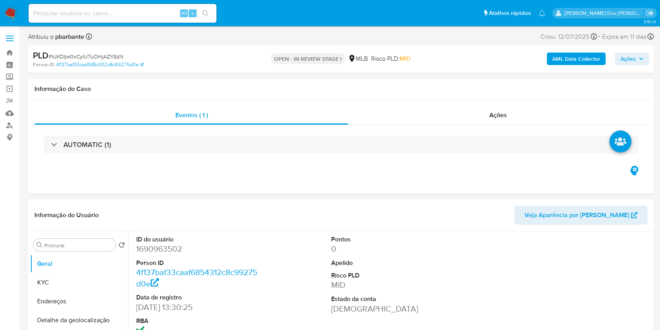
select select "10"
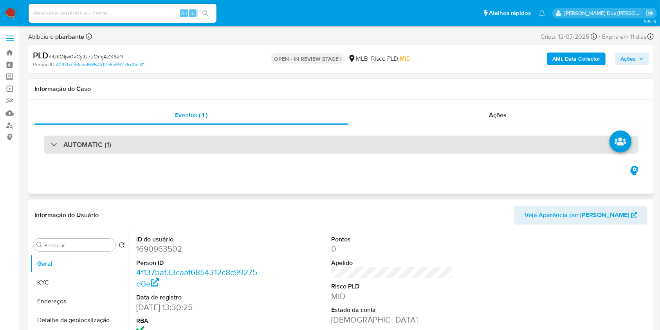
click at [251, 139] on div "AUTOMATIC (1)" at bounding box center [341, 145] width 595 height 18
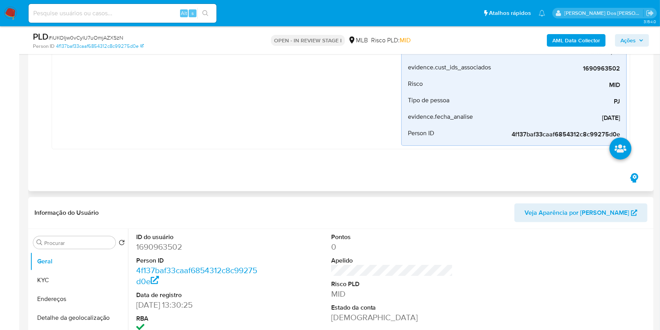
scroll to position [226, 0]
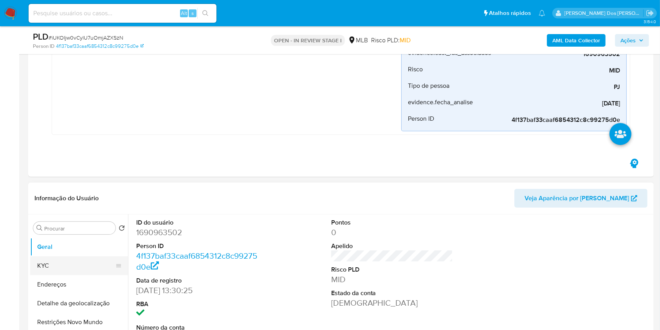
click at [50, 266] on button "KYC" at bounding box center [76, 265] width 92 height 19
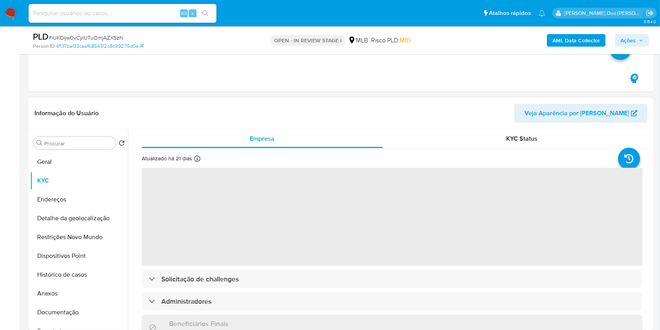
scroll to position [305, 0]
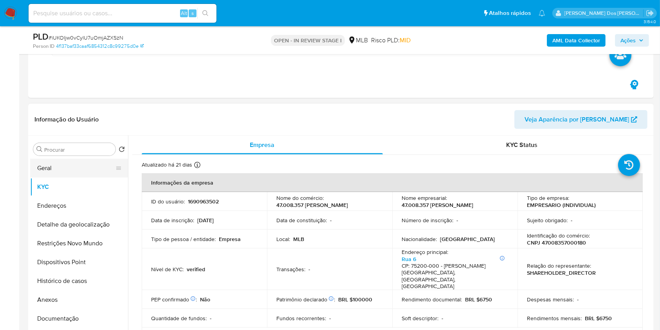
click at [74, 164] on button "Geral" at bounding box center [76, 168] width 92 height 19
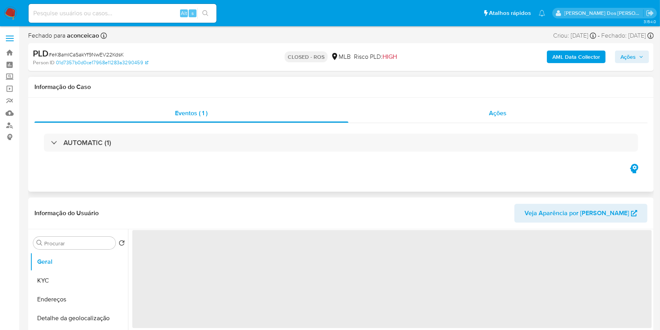
click at [511, 114] on div "Ações" at bounding box center [498, 113] width 299 height 19
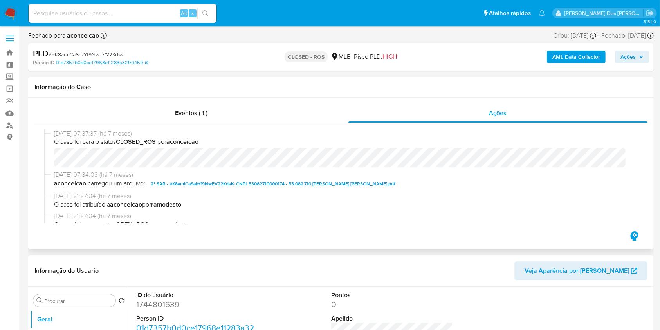
select select "10"
click at [310, 186] on span "2º SAR - eK8amICaSakYf9NwEV22KdsK- CNPJ 53082710000174 - 53.082.710 [PERSON_NAM…" at bounding box center [273, 183] width 245 height 9
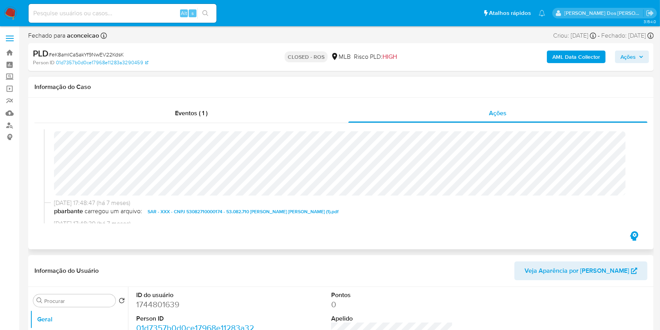
scroll to position [469, 0]
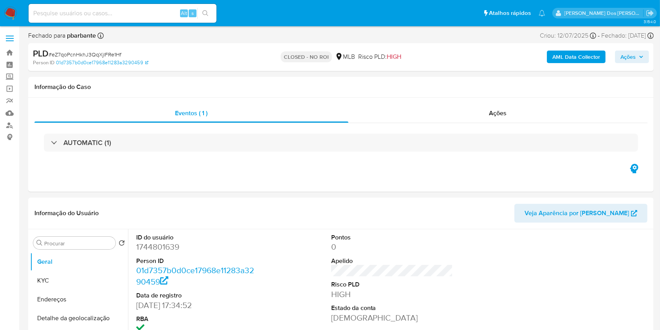
select select "10"
